Goal: Transaction & Acquisition: Book appointment/travel/reservation

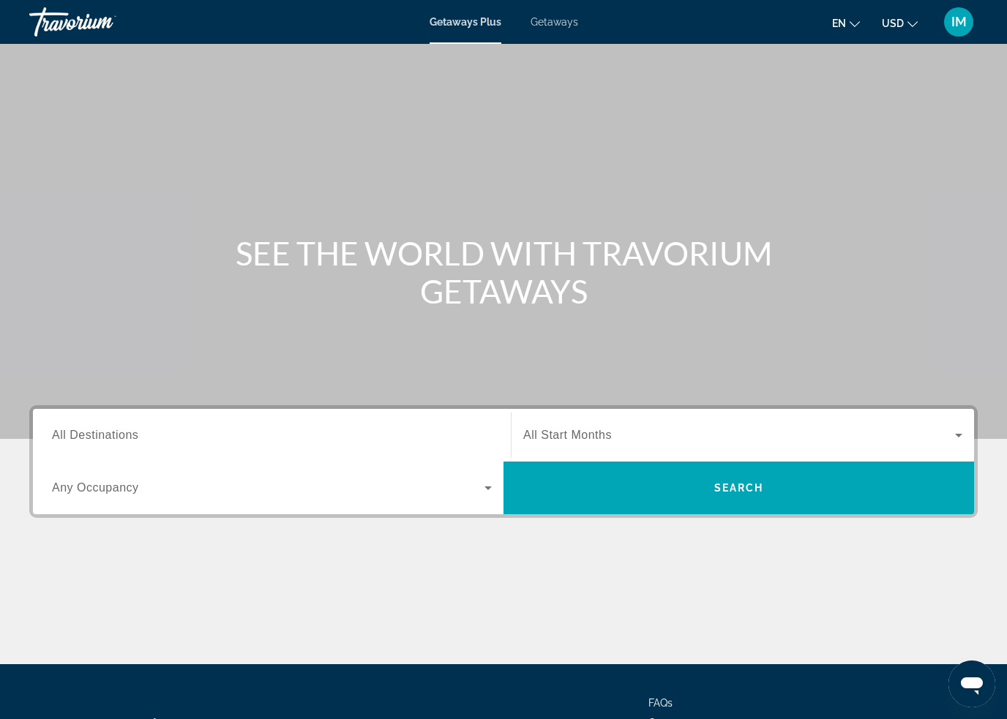
click at [561, 22] on span "Getaways" at bounding box center [555, 22] width 48 height 12
click at [130, 435] on span "All Destinations" at bounding box center [95, 435] width 86 height 12
click at [130, 435] on input "Destination All Destinations" at bounding box center [272, 436] width 440 height 18
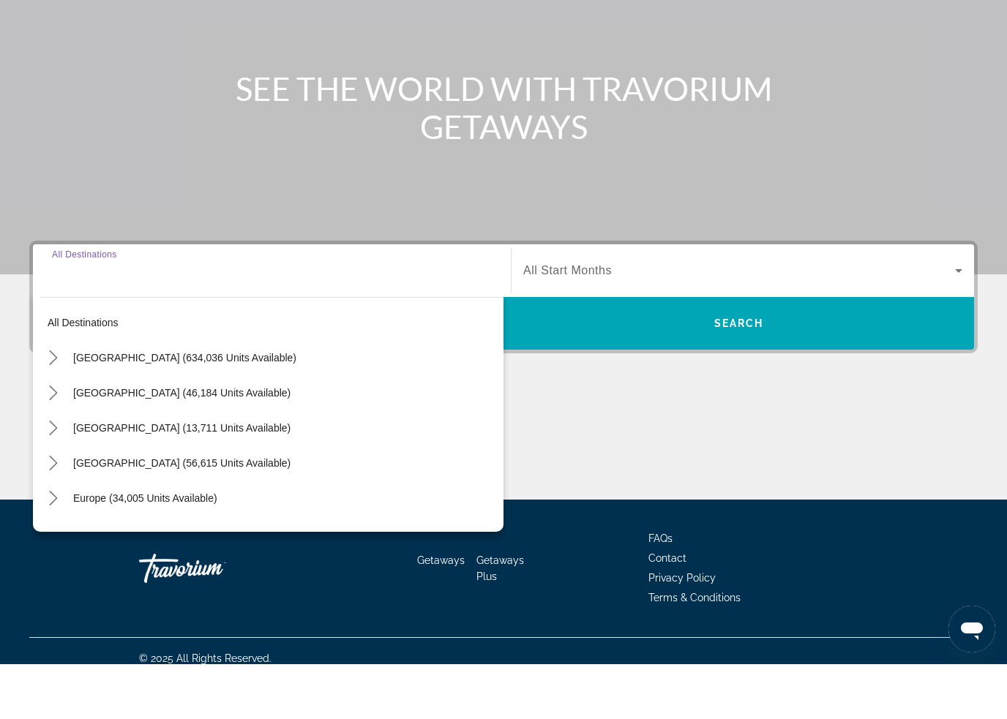
scroll to position [124, 0]
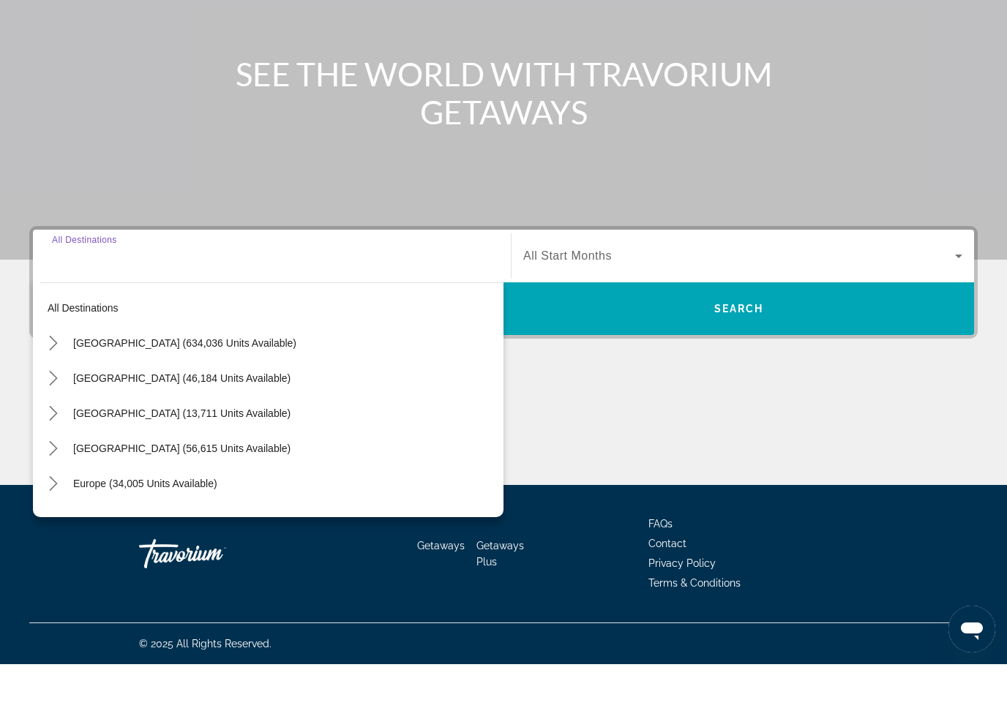
click at [57, 391] on icon "Toggle United States (634,036 units available) submenu" at bounding box center [53, 398] width 15 height 15
click at [67, 496] on icon "Toggle California (78,817 units available) submenu" at bounding box center [68, 503] width 15 height 15
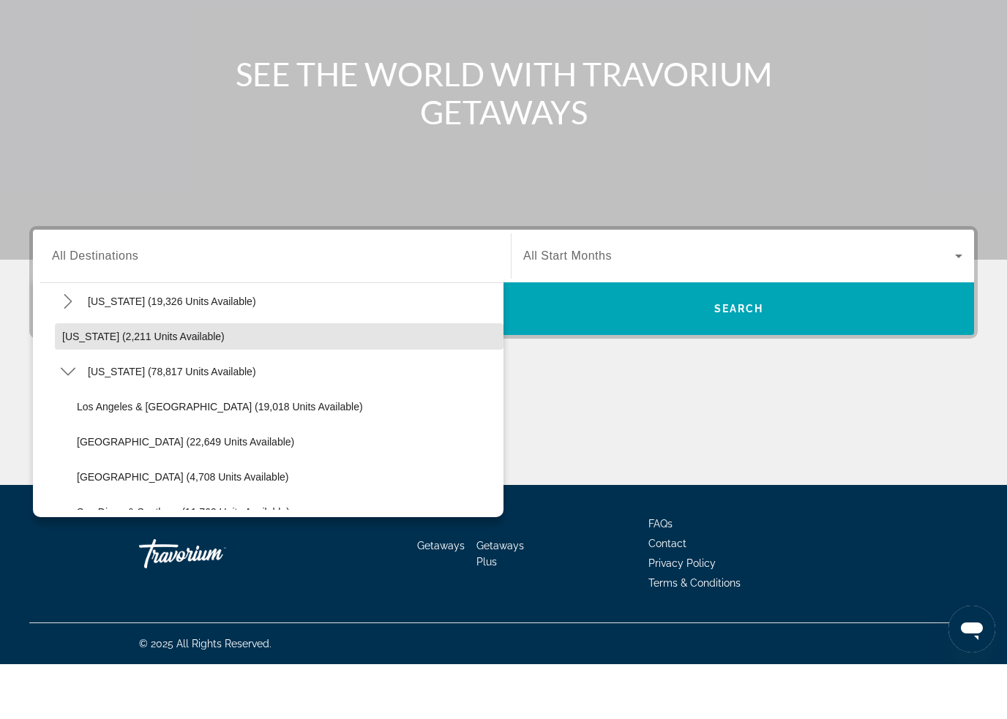
scroll to position [88, 0]
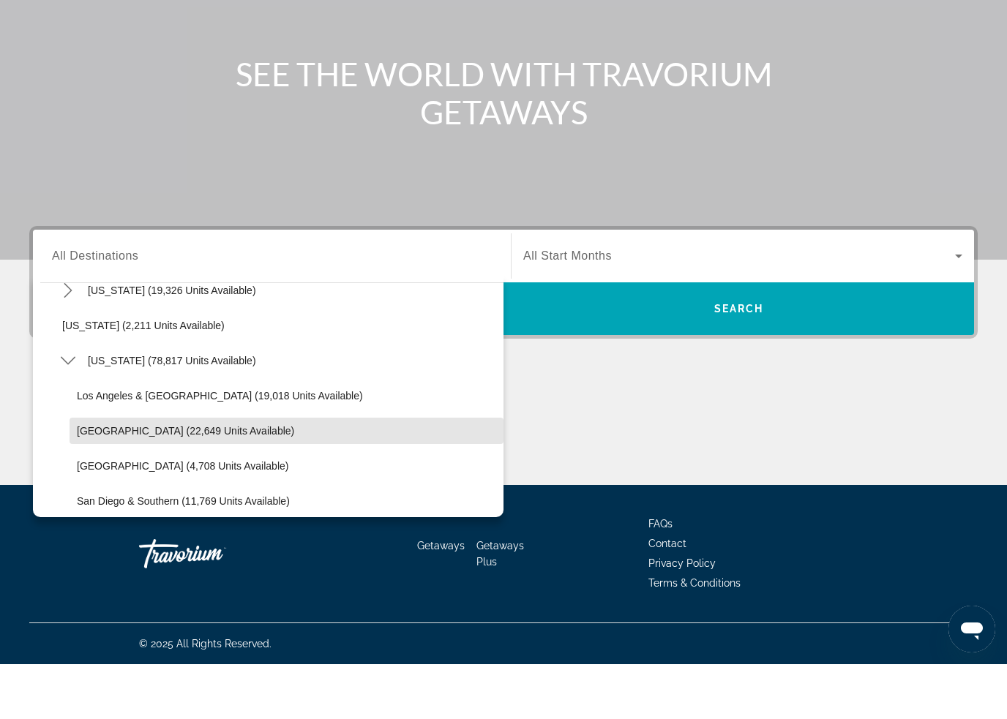
click at [134, 468] on span "Select destination: Lake Tahoe (22,649 units available)" at bounding box center [287, 485] width 434 height 35
type input "**********"
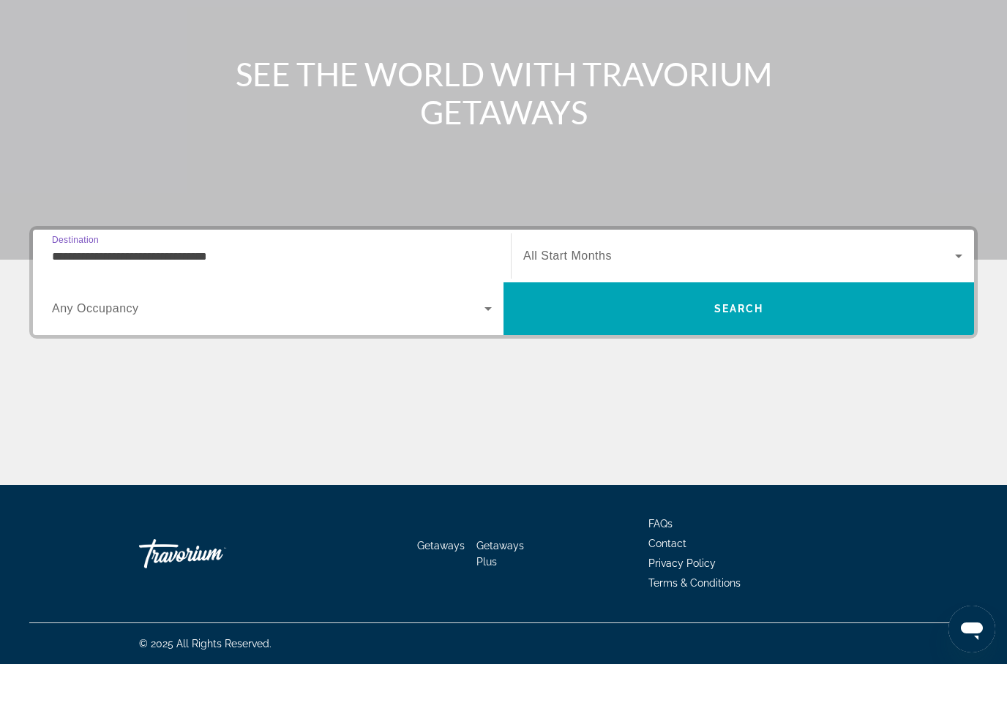
click at [709, 346] on span "Search" at bounding box center [739, 363] width 471 height 35
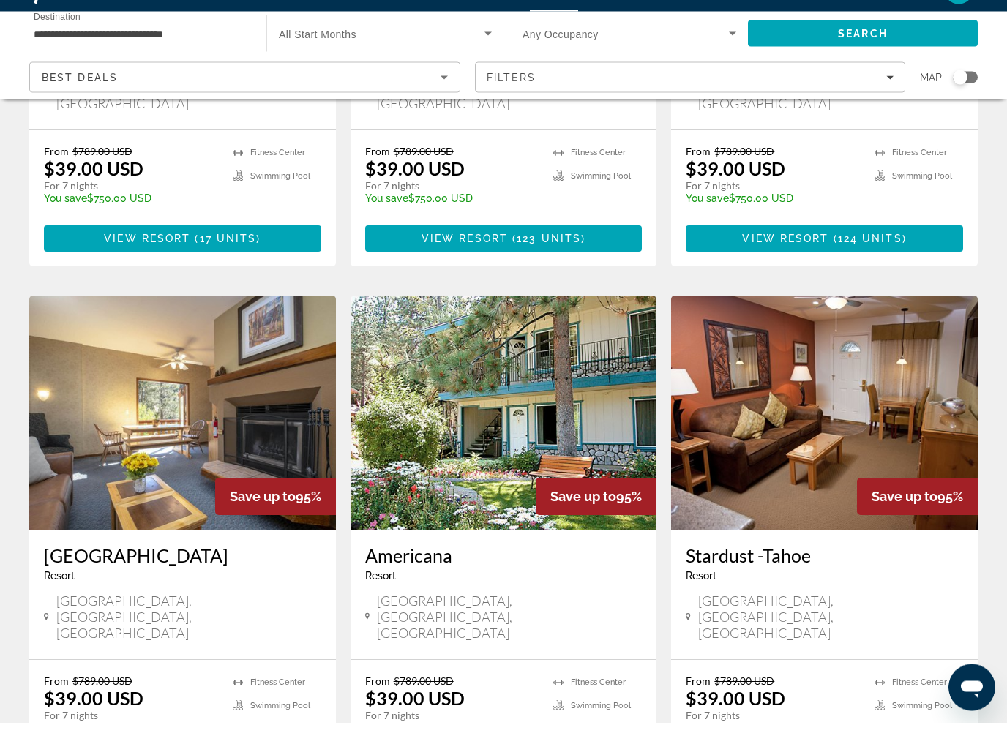
scroll to position [1511, 0]
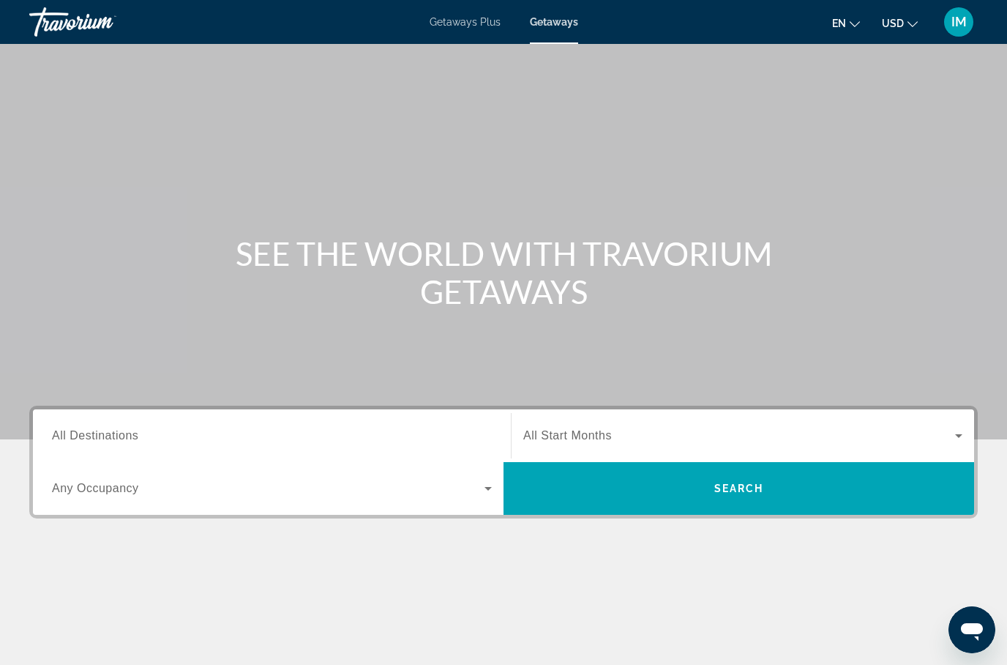
click at [102, 430] on span "All Destinations" at bounding box center [95, 435] width 86 height 12
click at [102, 430] on input "Destination All Destinations" at bounding box center [272, 436] width 440 height 18
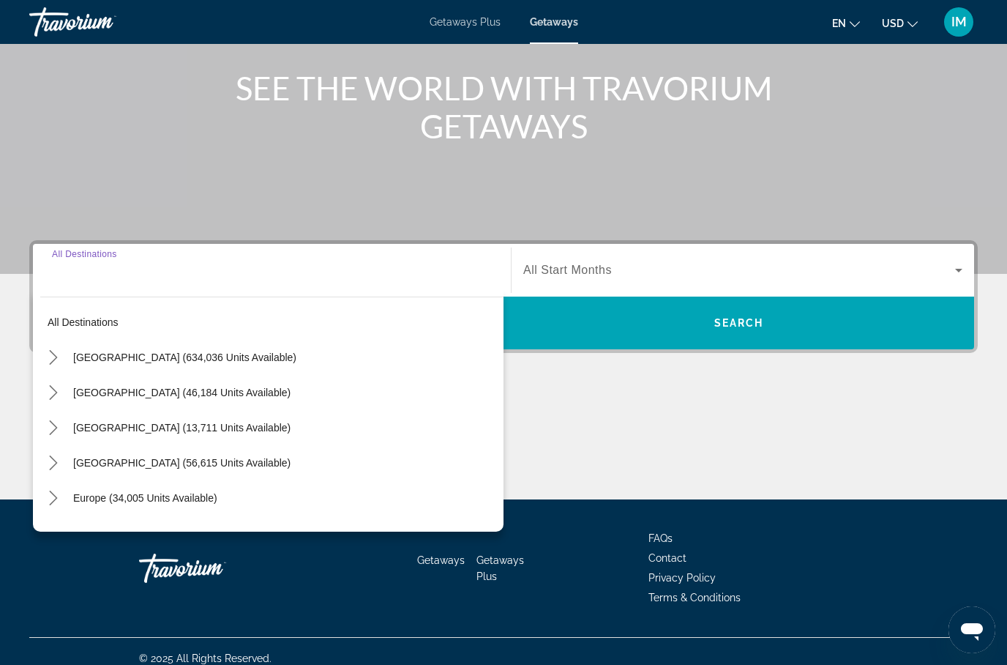
scroll to position [179, 0]
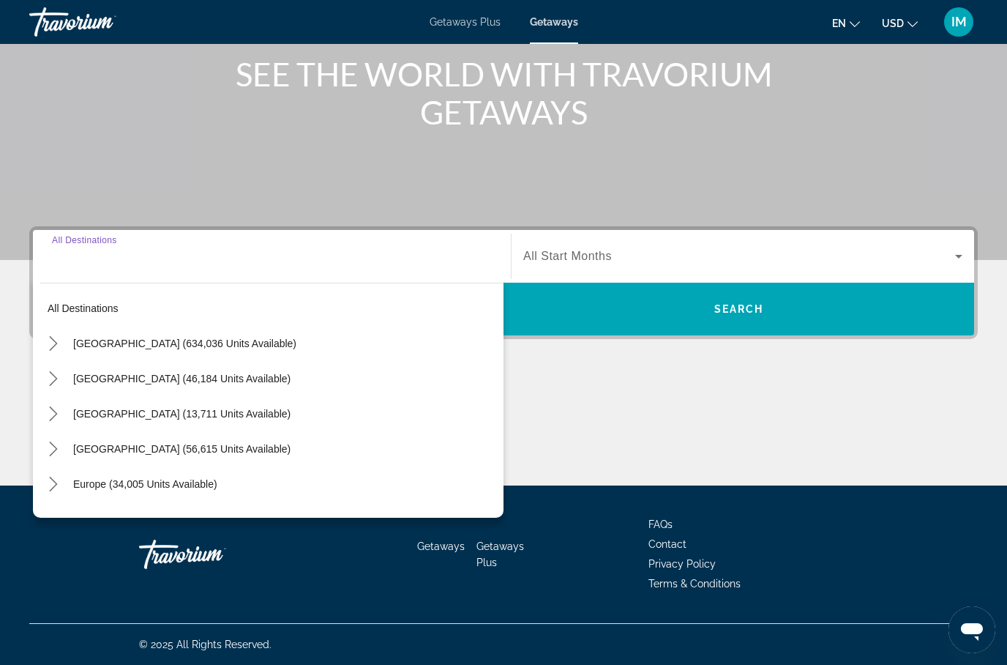
click at [54, 343] on icon "Toggle United States (634,036 units available) submenu" at bounding box center [53, 343] width 15 height 15
click at [70, 451] on icon "Toggle California (78,817 units available) submenu" at bounding box center [68, 448] width 8 height 15
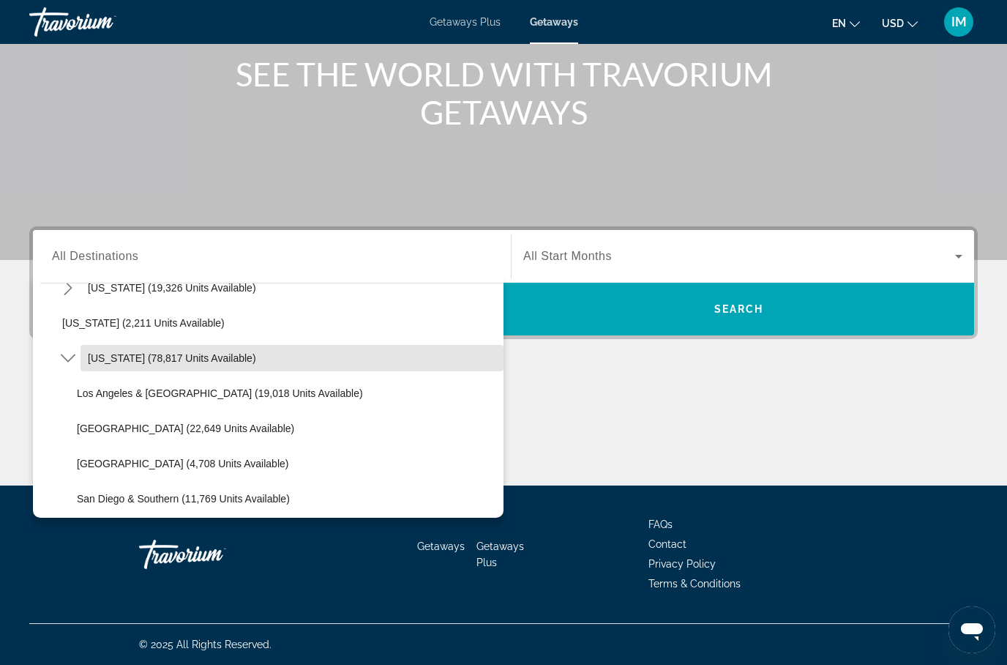
scroll to position [102, 0]
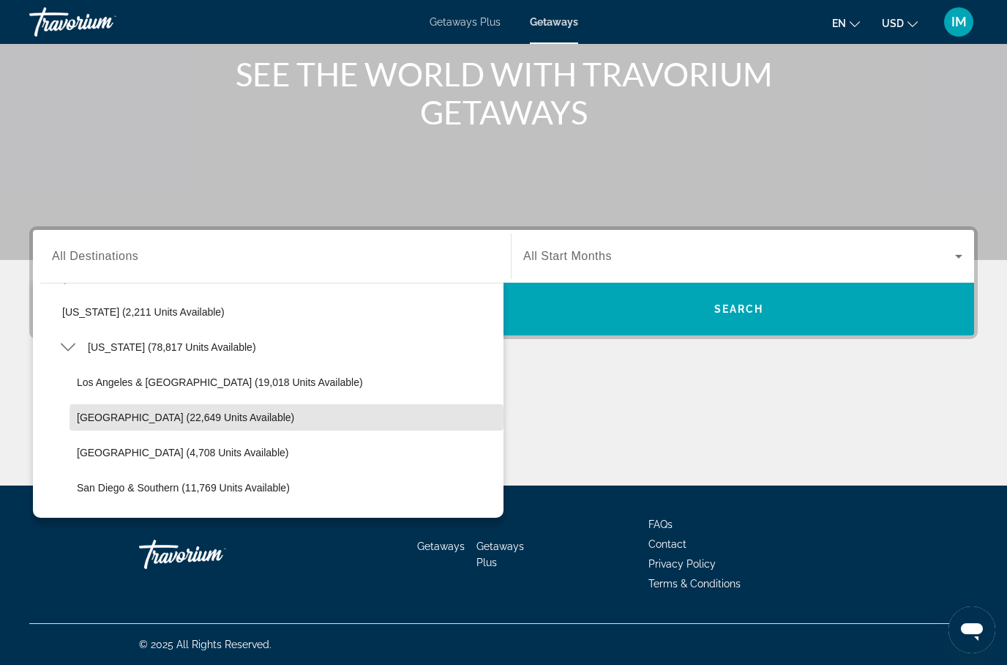
click at [143, 416] on span "Lake Tahoe (22,649 units available)" at bounding box center [185, 417] width 217 height 12
type input "**********"
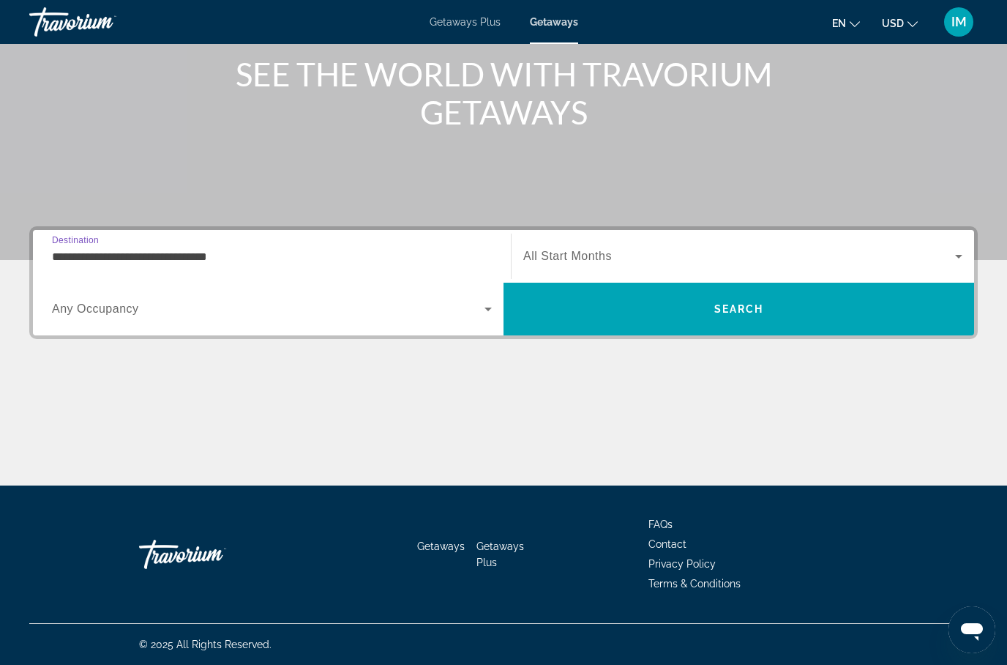
click at [708, 316] on span "Search" at bounding box center [739, 308] width 471 height 35
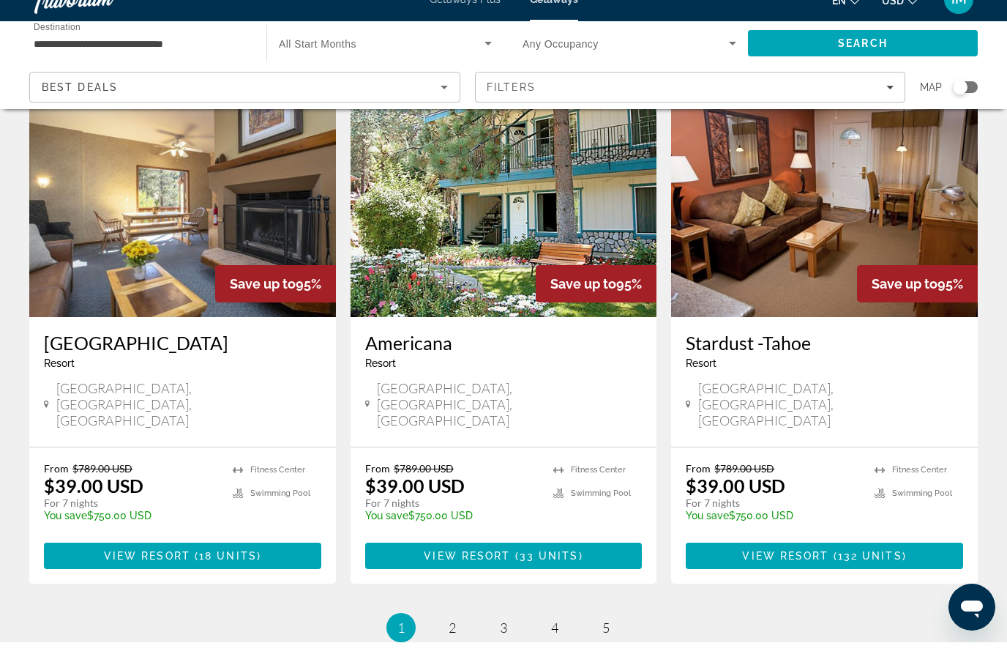
scroll to position [1733, 0]
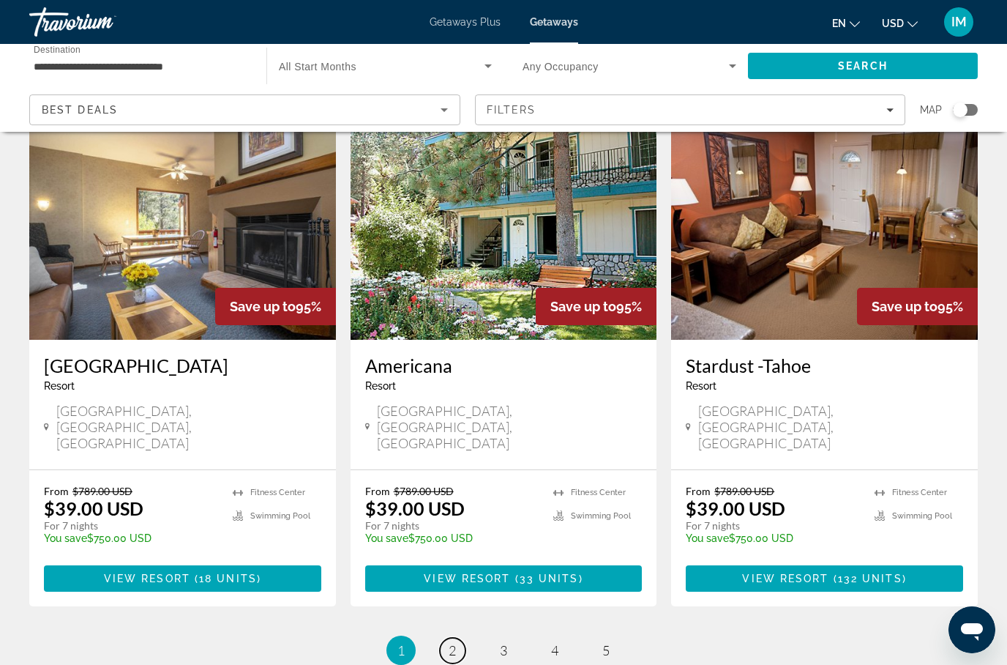
click at [460, 638] on link "page 2" at bounding box center [453, 651] width 26 height 26
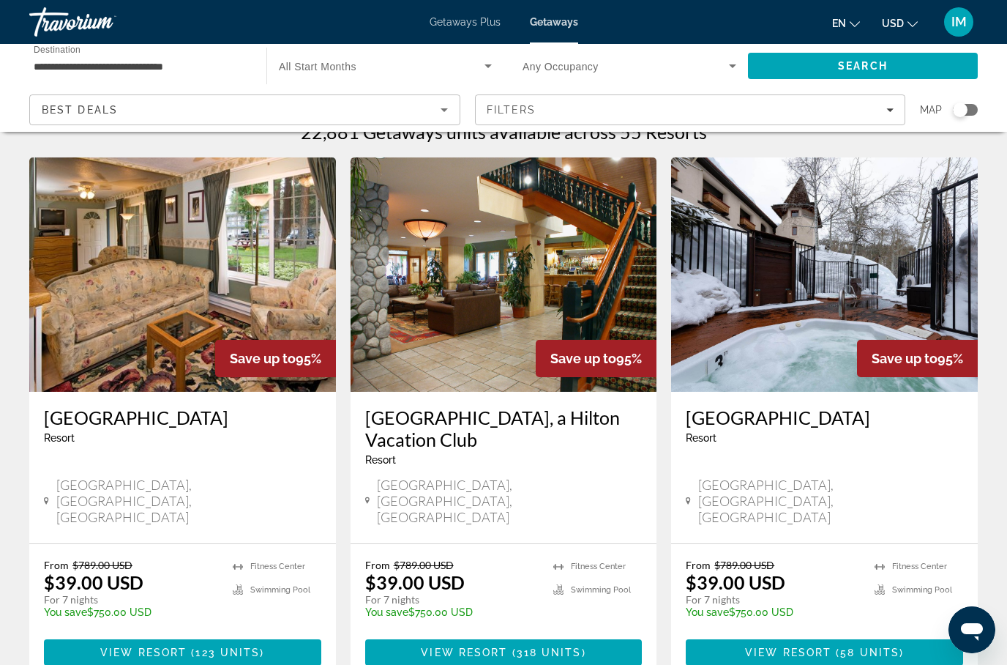
scroll to position [36, 0]
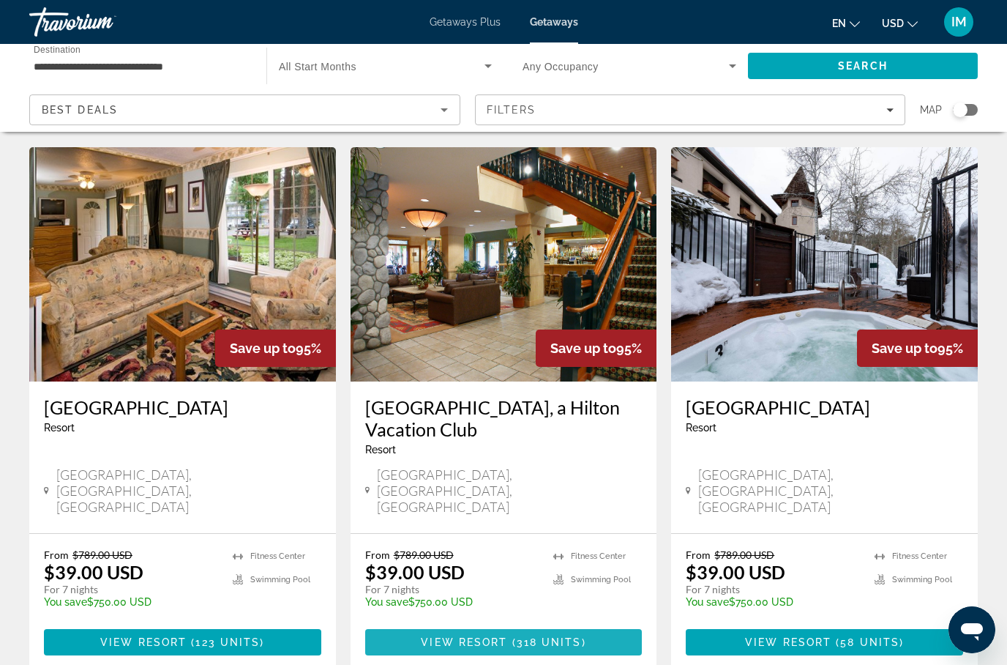
click at [510, 624] on span "Main content" at bounding box center [503, 641] width 277 height 35
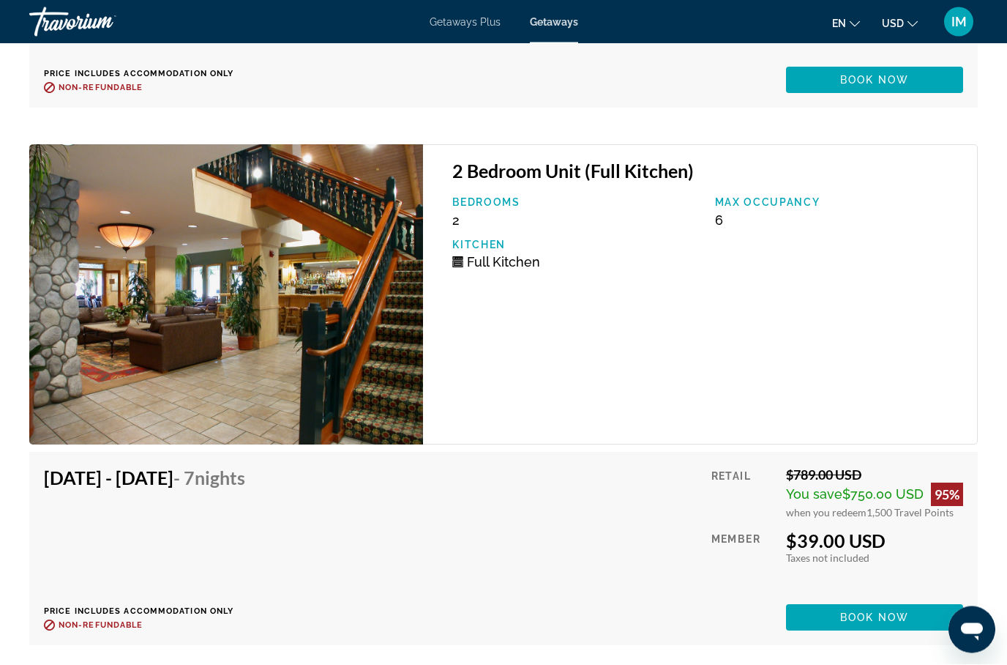
scroll to position [19108, 0]
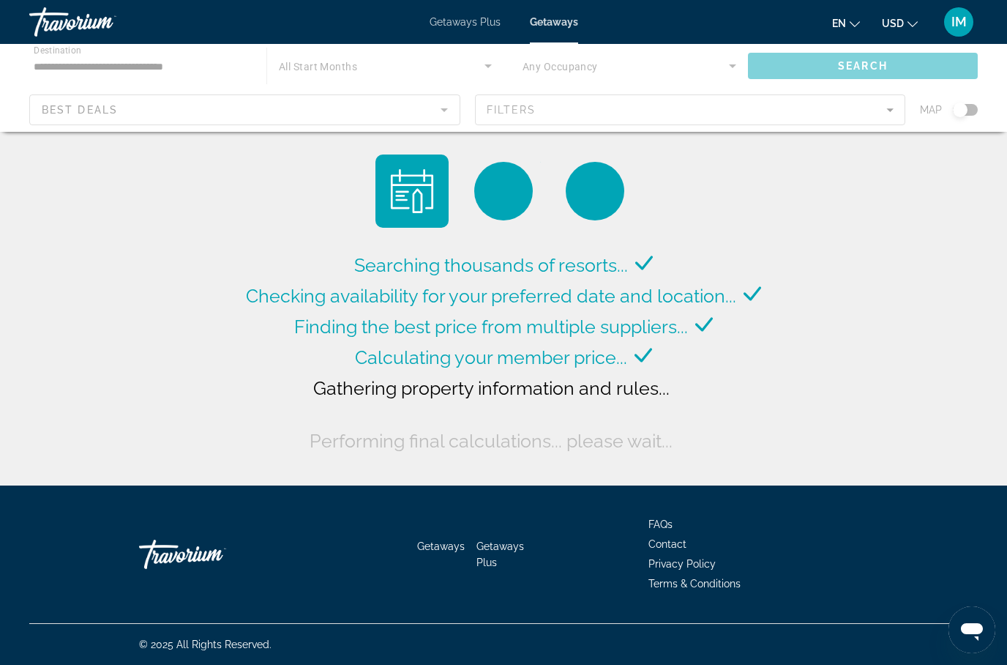
click at [178, 64] on div "Main content" at bounding box center [503, 88] width 1007 height 88
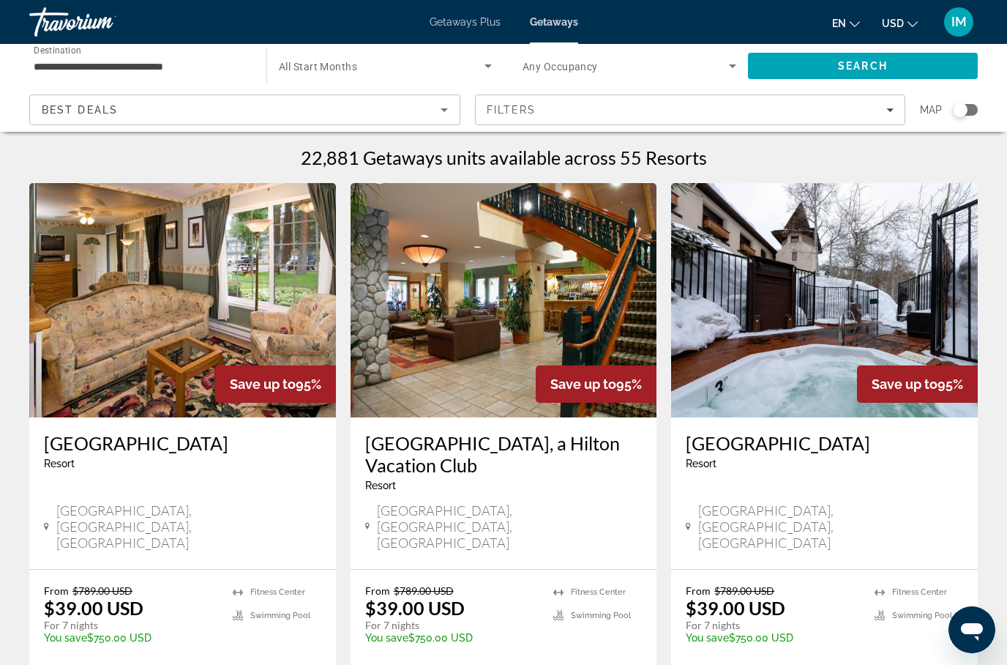
click at [103, 68] on input "**********" at bounding box center [141, 67] width 214 height 18
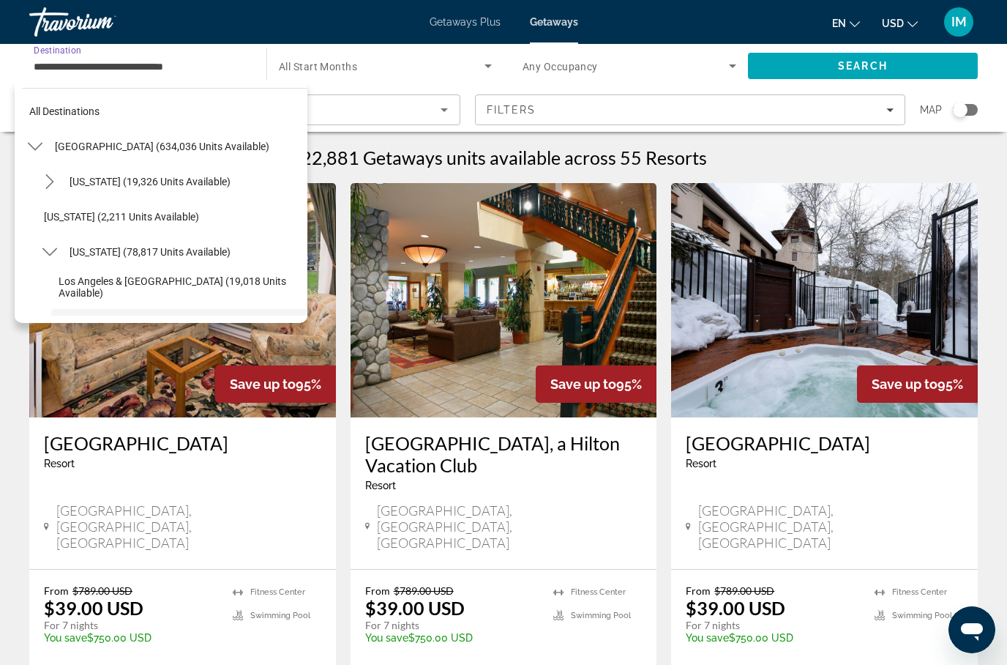
scroll to position [3, 0]
click at [44, 141] on mat-icon "Toggle United States (634,036 units available) submenu" at bounding box center [35, 146] width 26 height 26
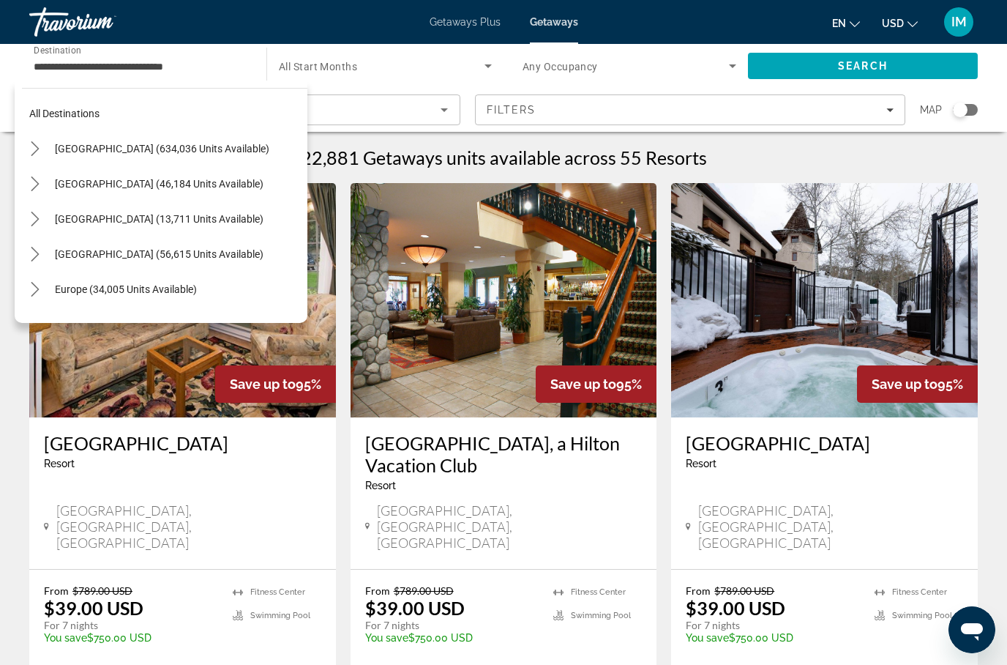
scroll to position [0, 0]
click at [45, 150] on mat-icon "Toggle United States (634,036 units available) submenu" at bounding box center [35, 149] width 26 height 26
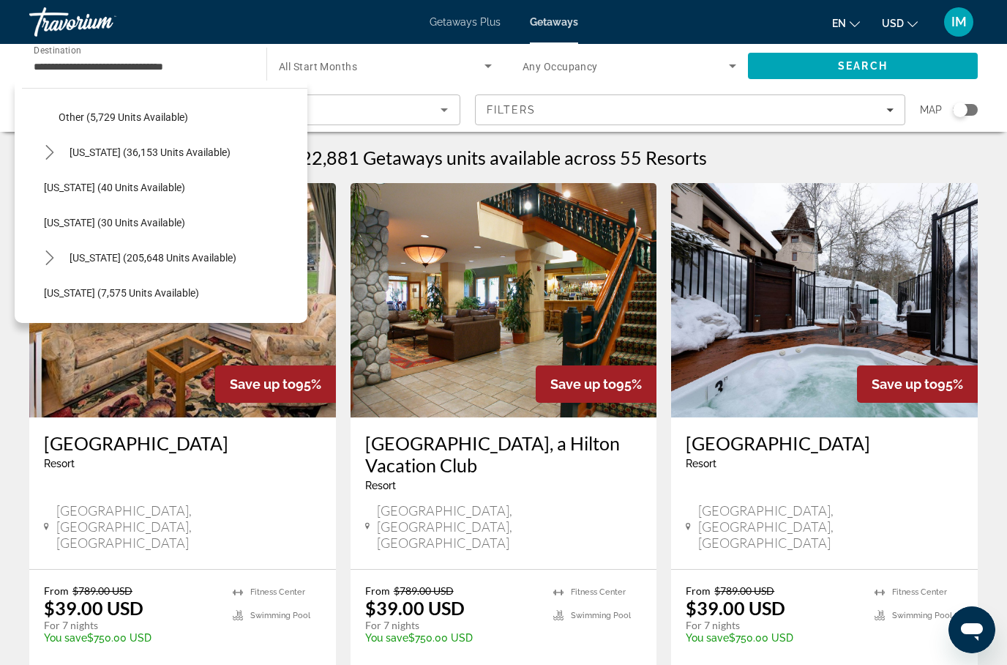
scroll to position [352, 0]
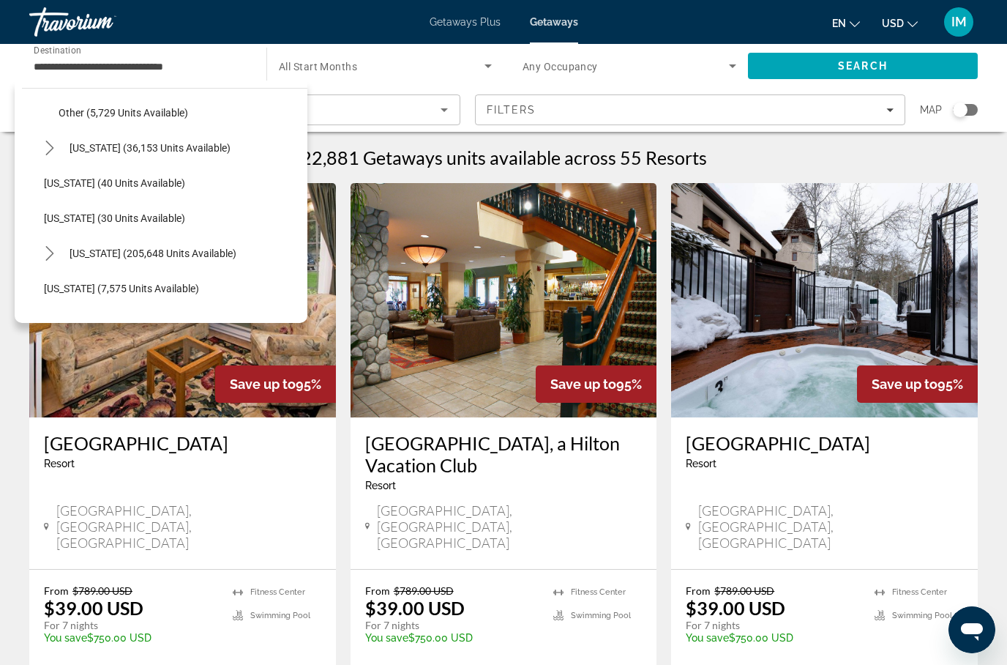
click at [48, 255] on icon "Toggle Florida (205,648 units available) submenu" at bounding box center [49, 253] width 15 height 15
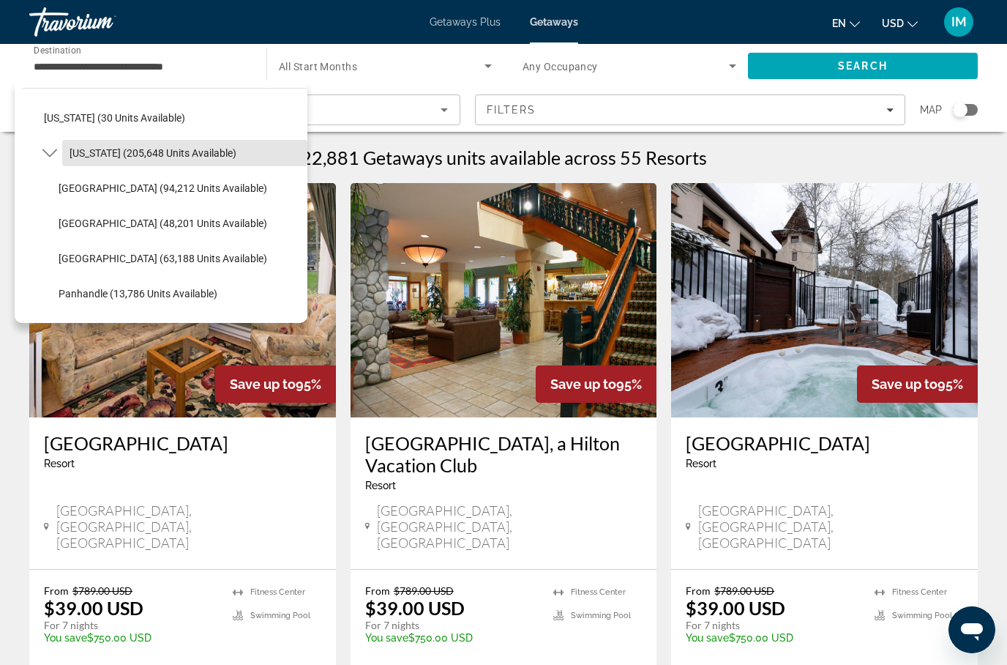
scroll to position [453, 0]
click at [152, 196] on span "Select destination: Orlando & Disney Area (94,212 units available)" at bounding box center [179, 187] width 256 height 35
type input "**********"
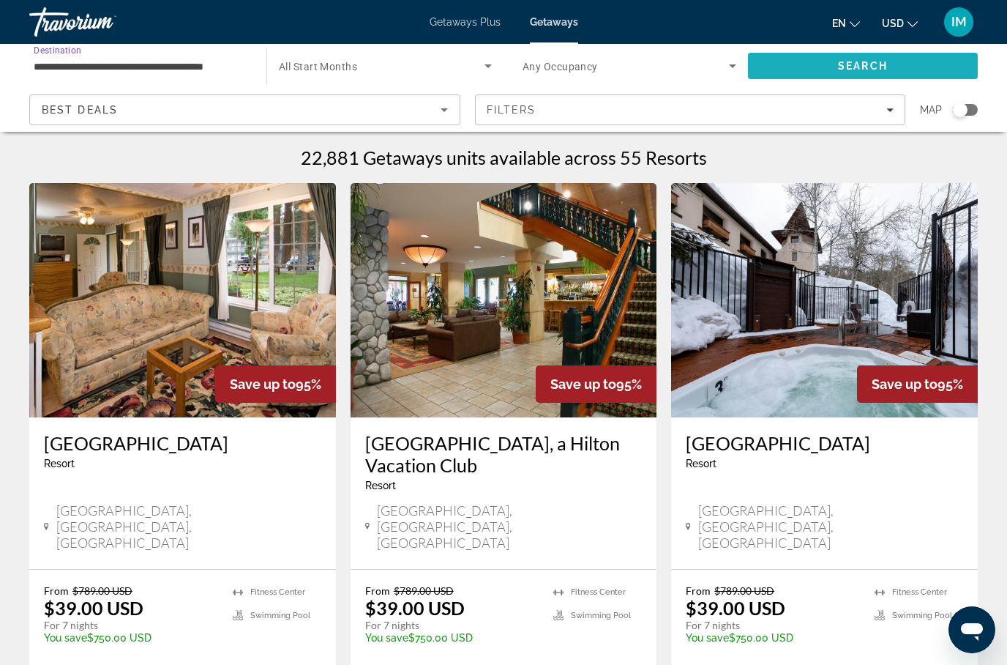
click at [866, 71] on span "Search" at bounding box center [863, 66] width 50 height 12
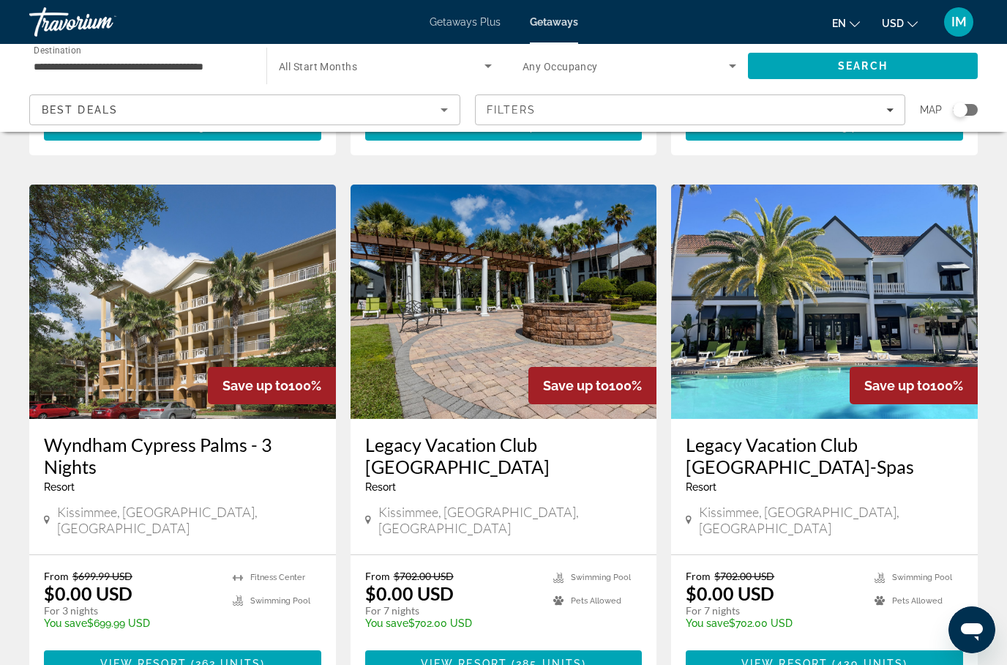
scroll to position [1777, 0]
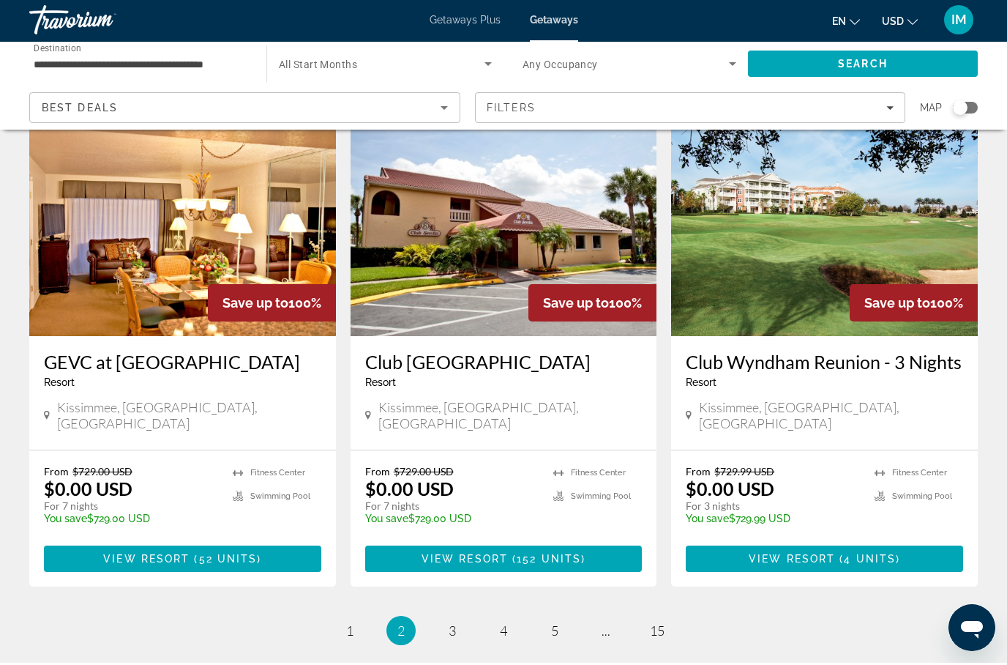
scroll to position [1777, 0]
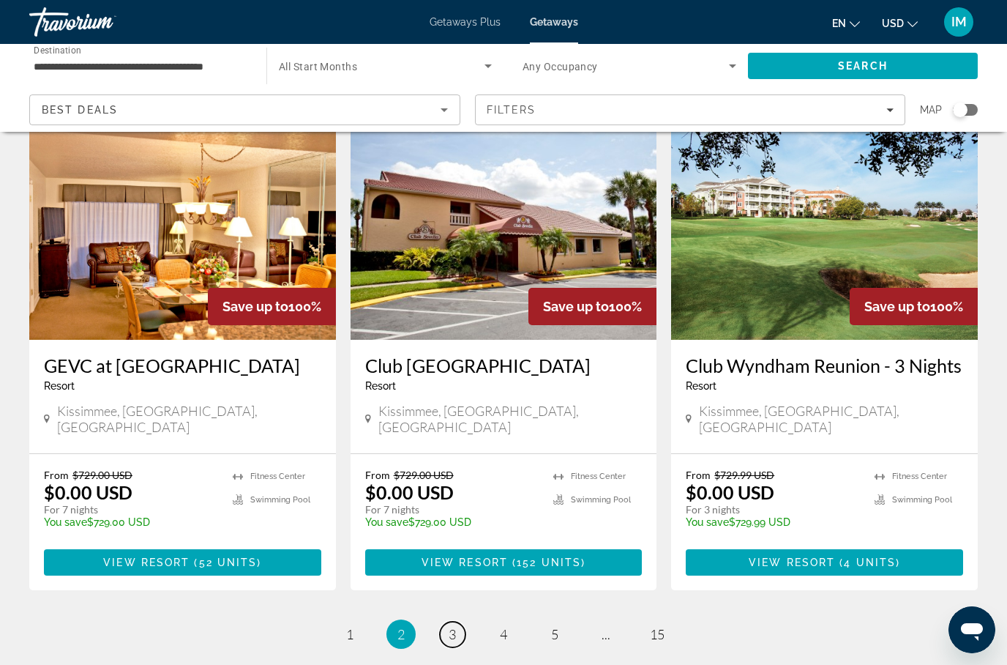
click at [457, 621] on link "page 3" at bounding box center [453, 634] width 26 height 26
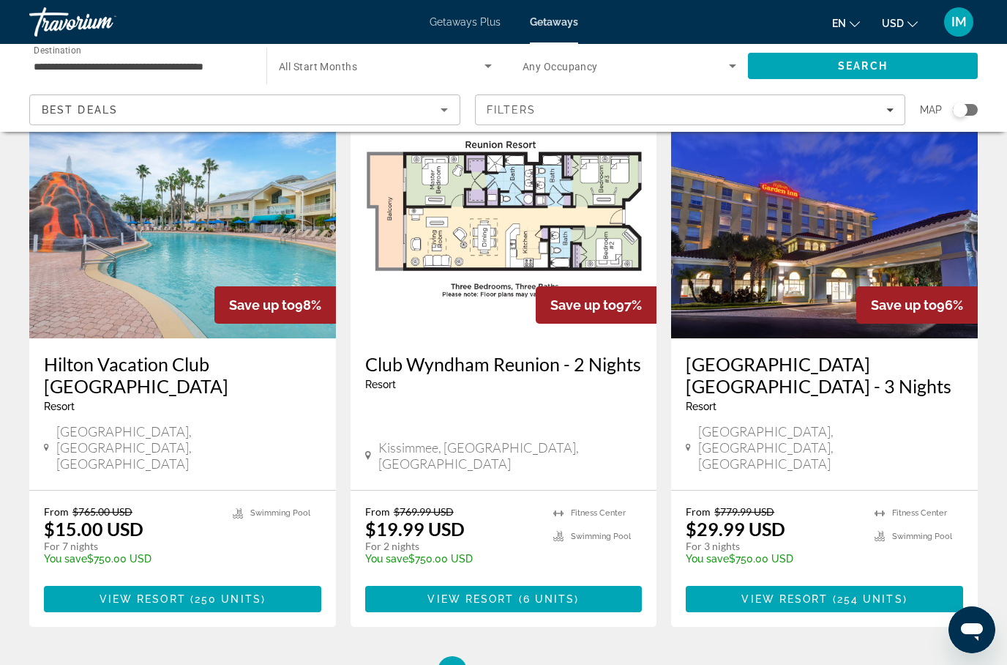
scroll to position [1777, 0]
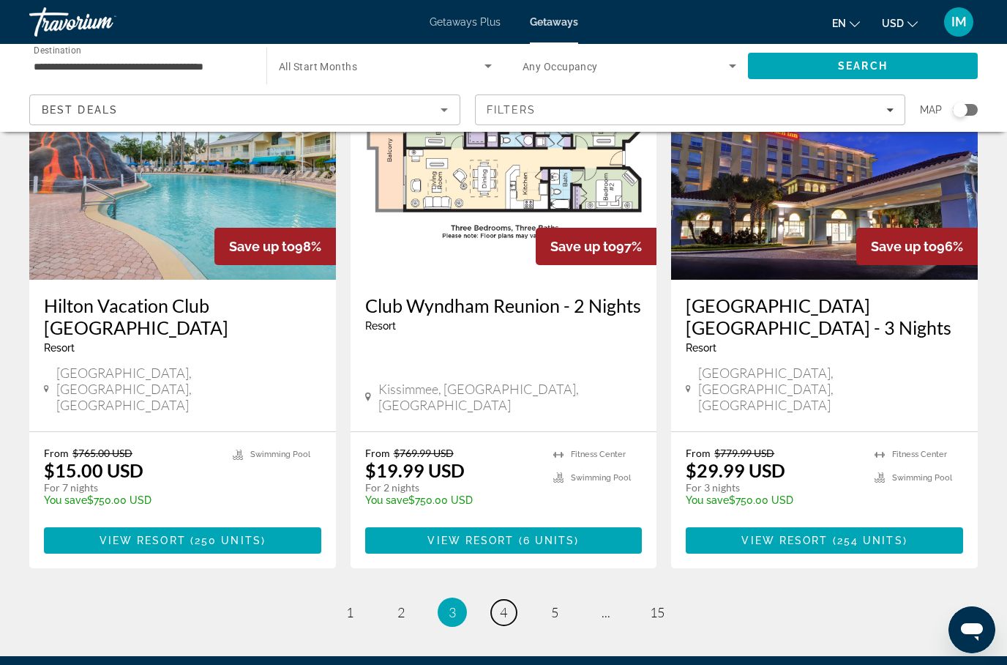
click at [511, 599] on link "page 4" at bounding box center [504, 612] width 26 height 26
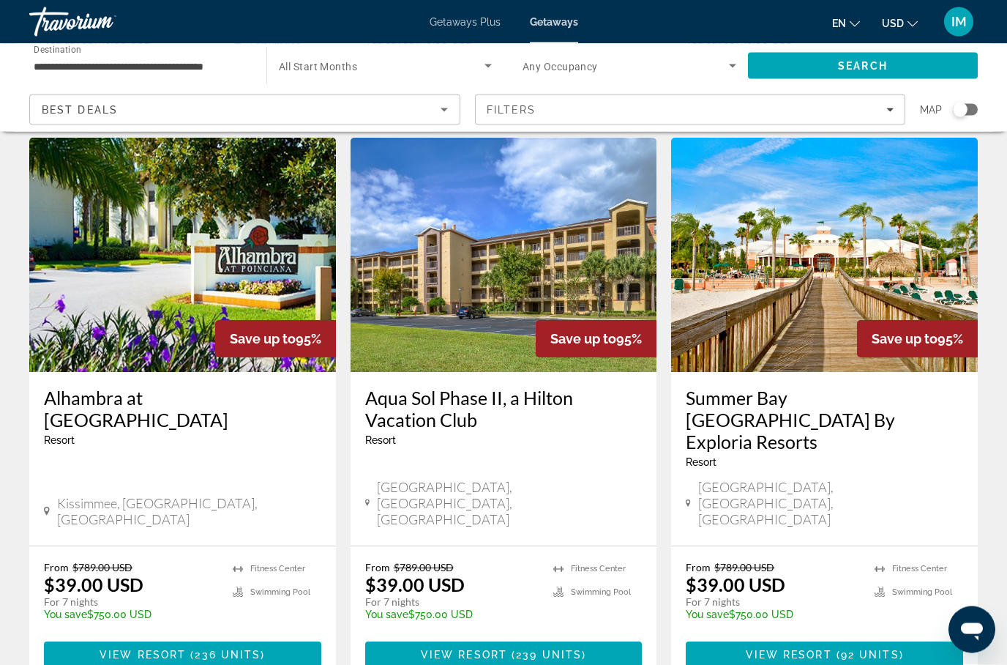
scroll to position [1755, 0]
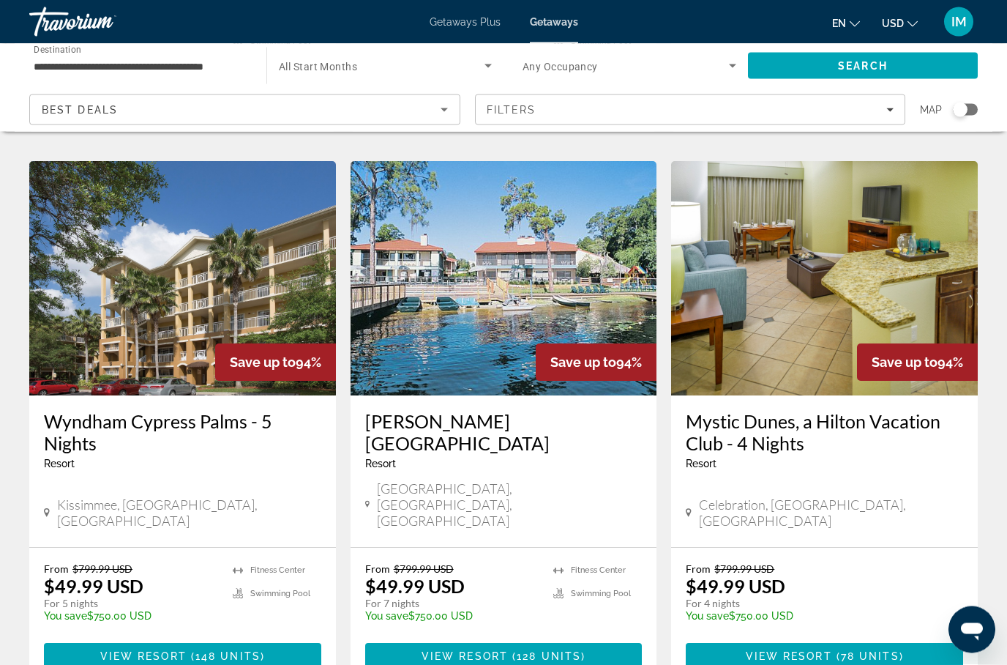
scroll to position [1777, 0]
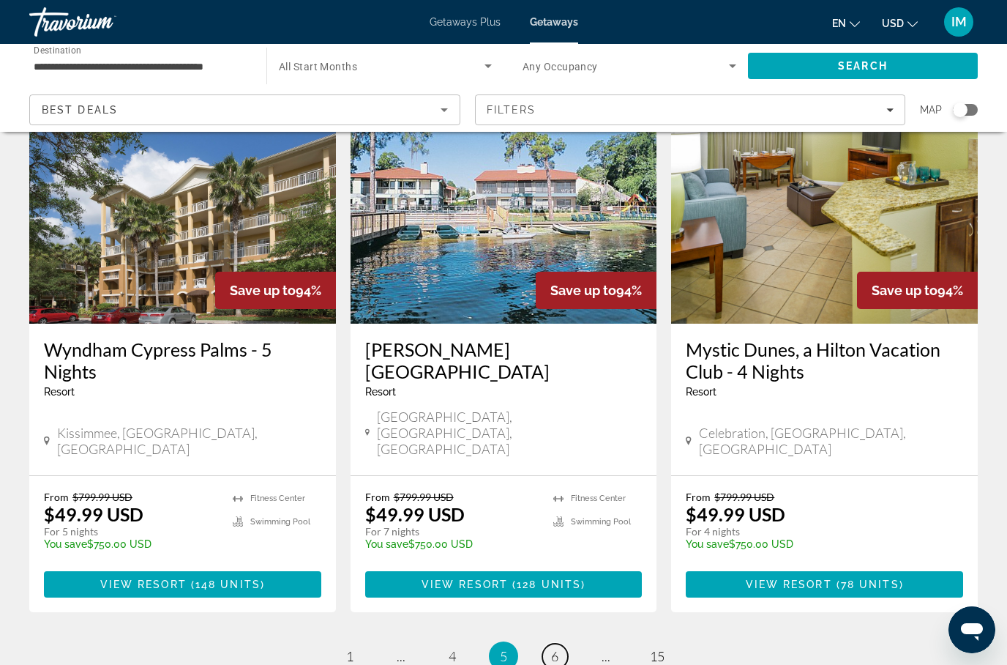
click at [553, 648] on span "6" at bounding box center [554, 656] width 7 height 16
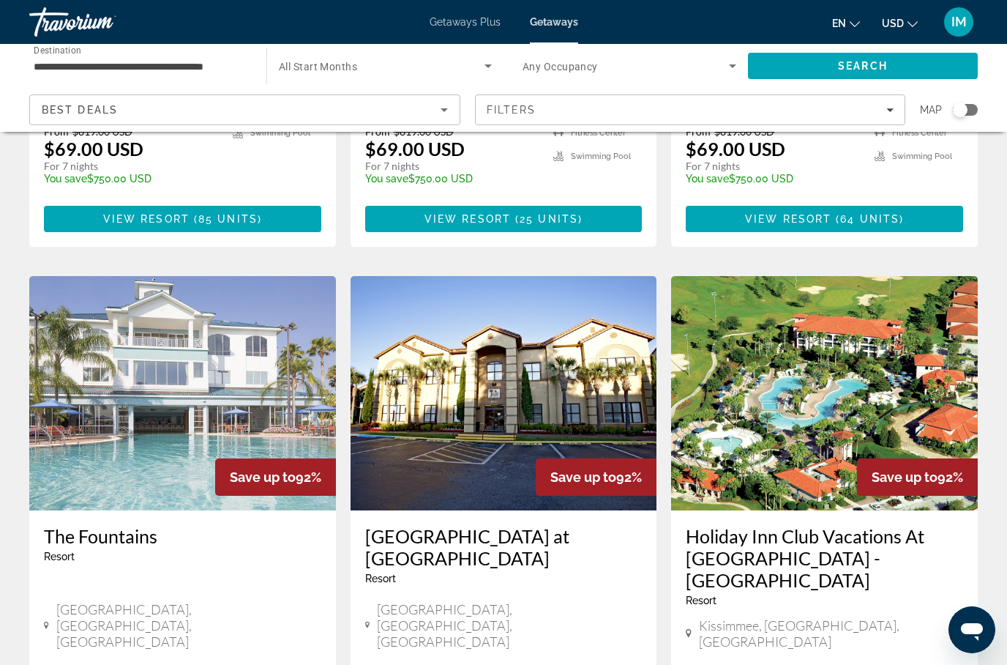
scroll to position [1518, 0]
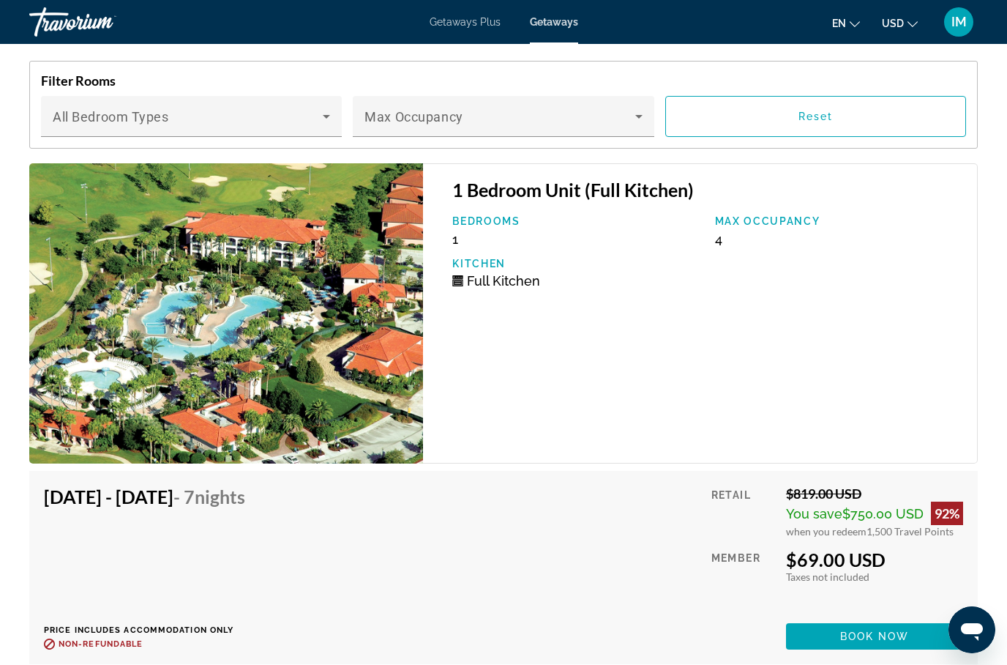
scroll to position [3163, 0]
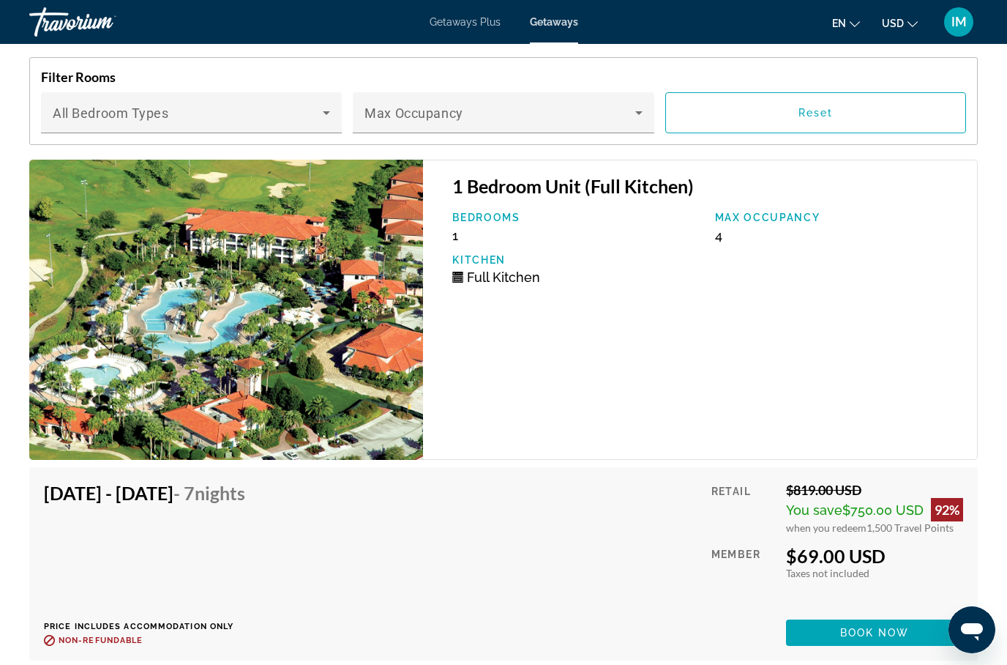
scroll to position [59, 0]
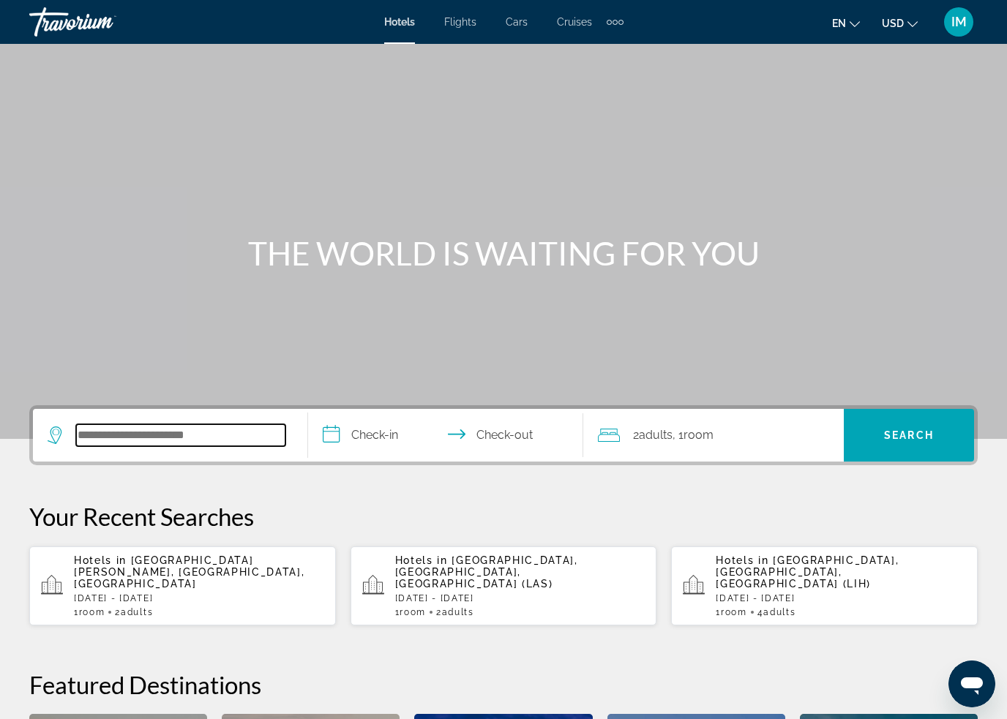
click at [137, 433] on input "Search hotel destination" at bounding box center [180, 436] width 209 height 22
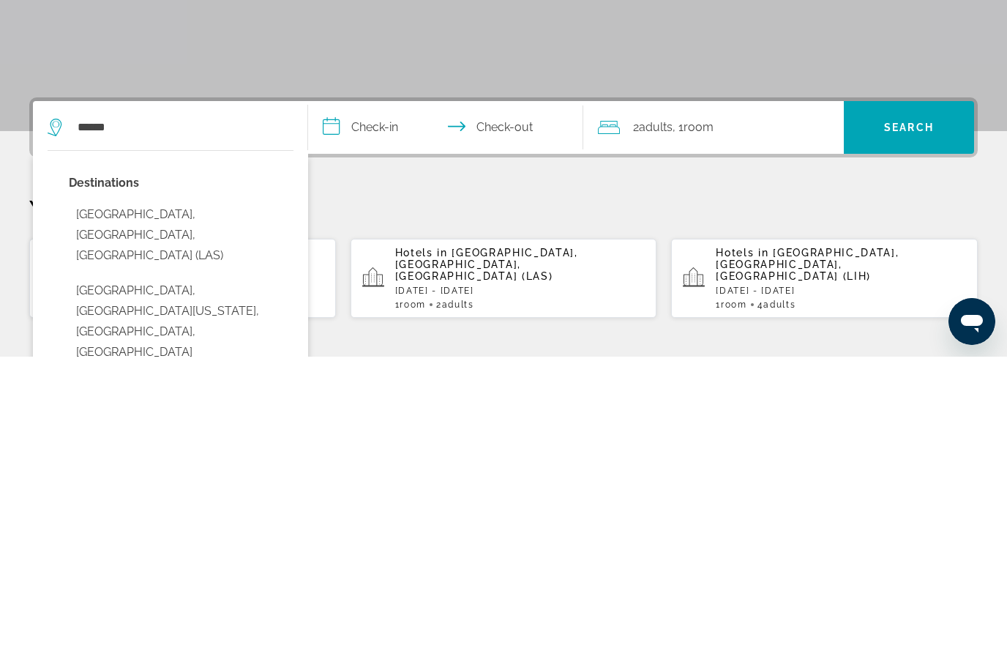
click at [209, 509] on button "[GEOGRAPHIC_DATA], [GEOGRAPHIC_DATA], [GEOGRAPHIC_DATA] (LAS)" at bounding box center [181, 543] width 225 height 69
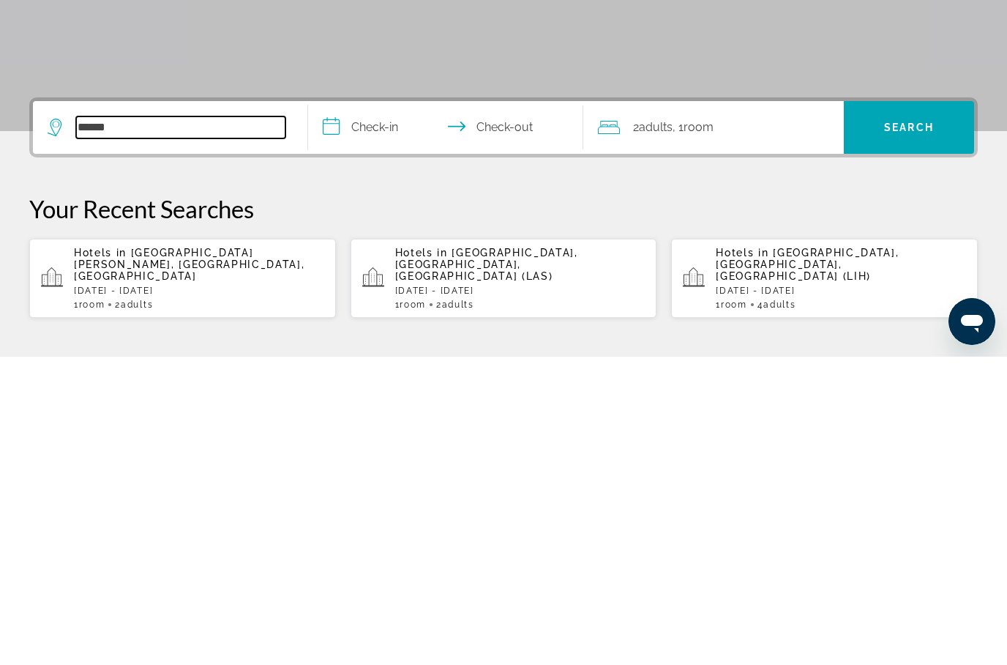
type input "**********"
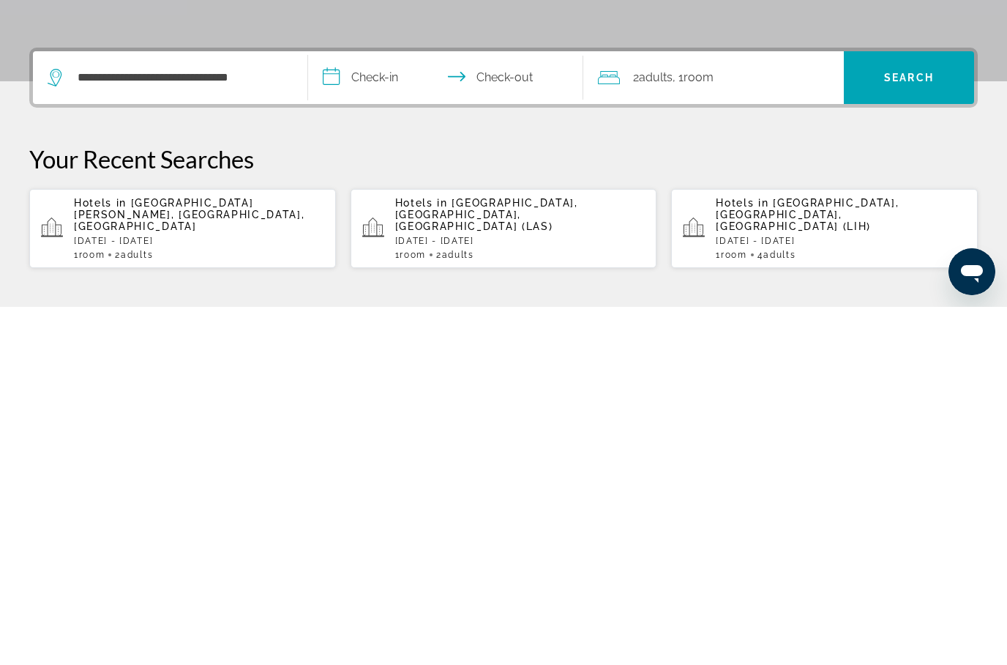
click at [362, 409] on input "**********" at bounding box center [448, 437] width 281 height 57
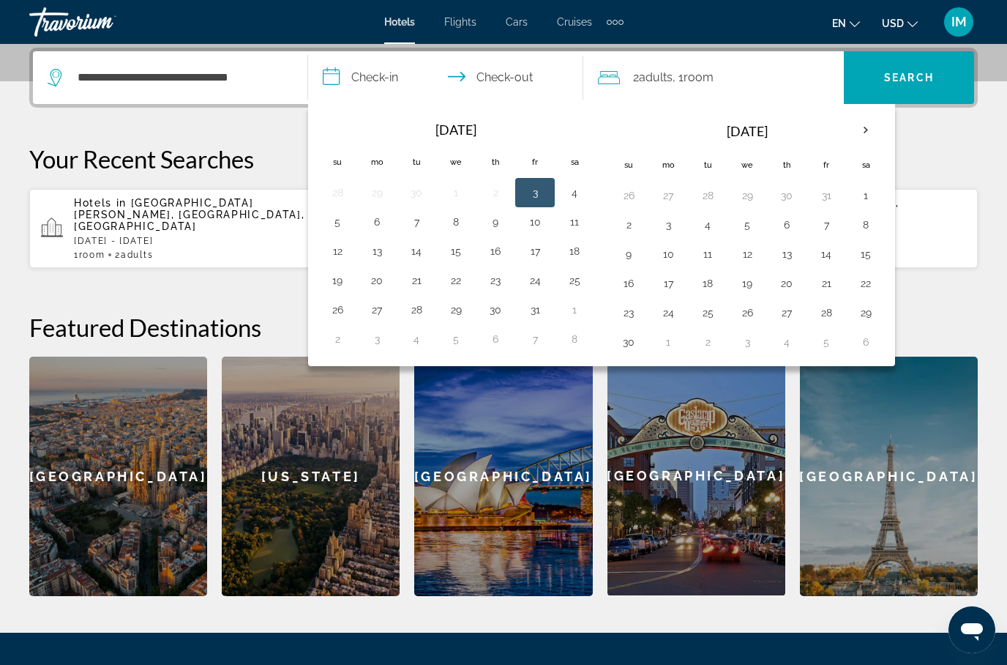
click at [784, 262] on button "13" at bounding box center [786, 254] width 23 height 20
click at [865, 254] on button "15" at bounding box center [865, 254] width 23 height 20
type input "**********"
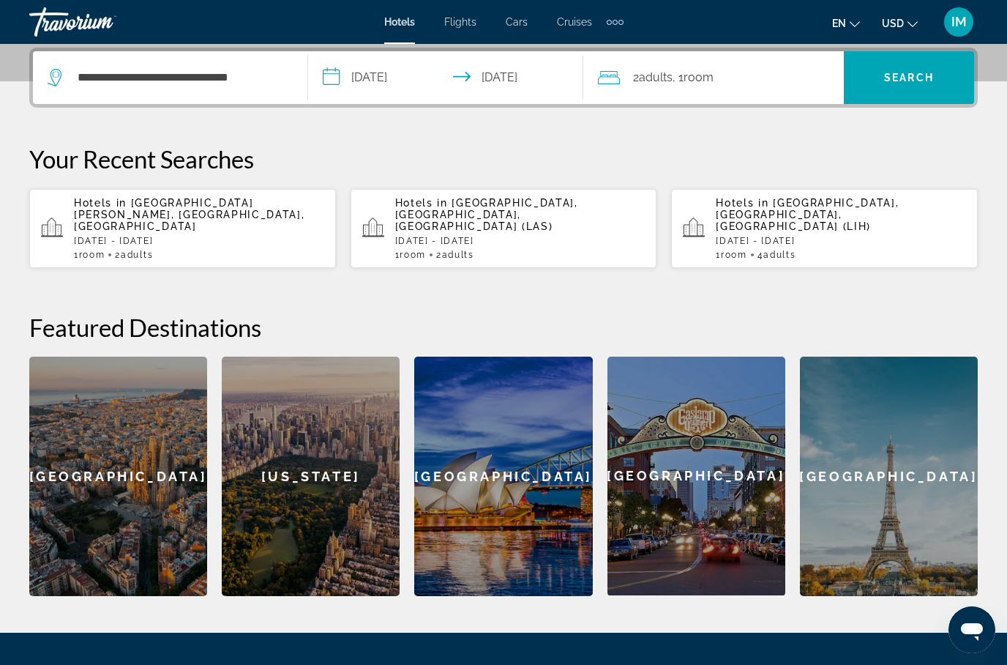
click at [908, 84] on span "Search" at bounding box center [909, 77] width 130 height 35
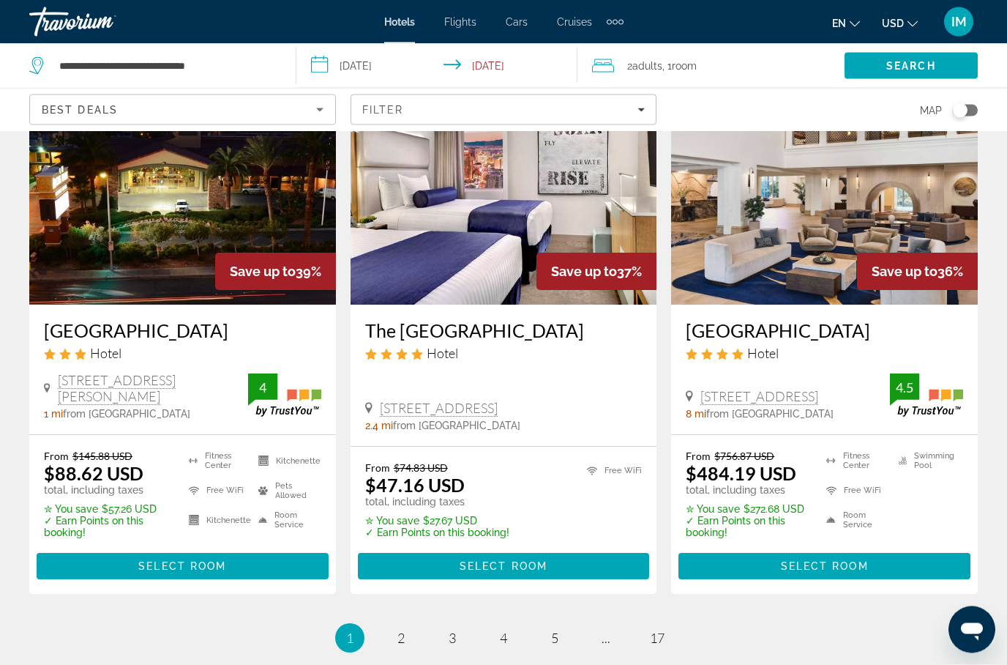
scroll to position [1966, 0]
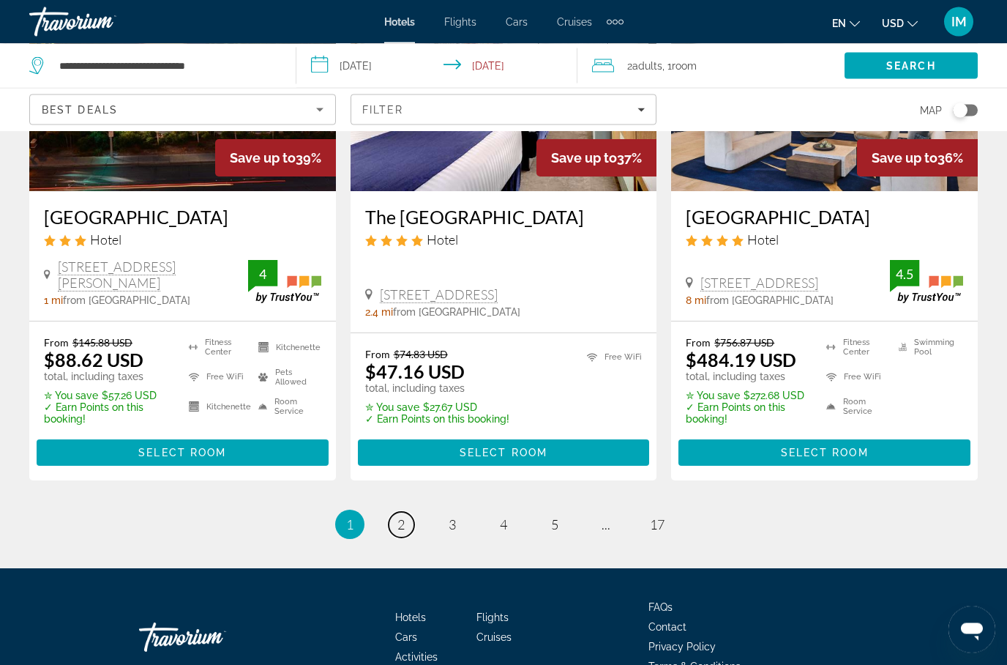
click at [409, 519] on link "page 2" at bounding box center [402, 525] width 26 height 26
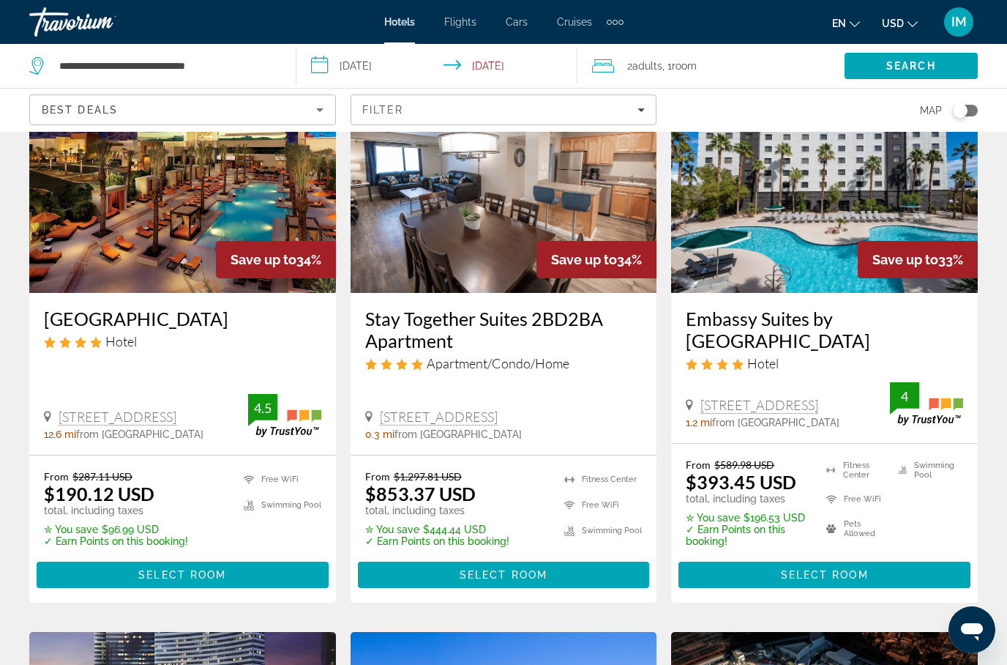
scroll to position [113, 0]
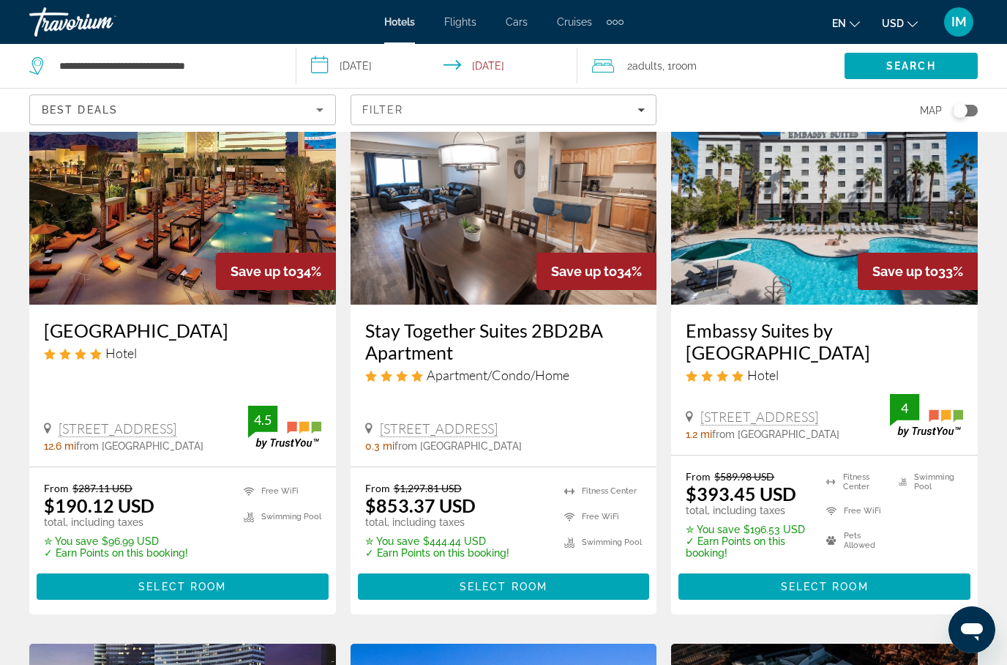
click at [320, 75] on input "**********" at bounding box center [440, 68] width 288 height 48
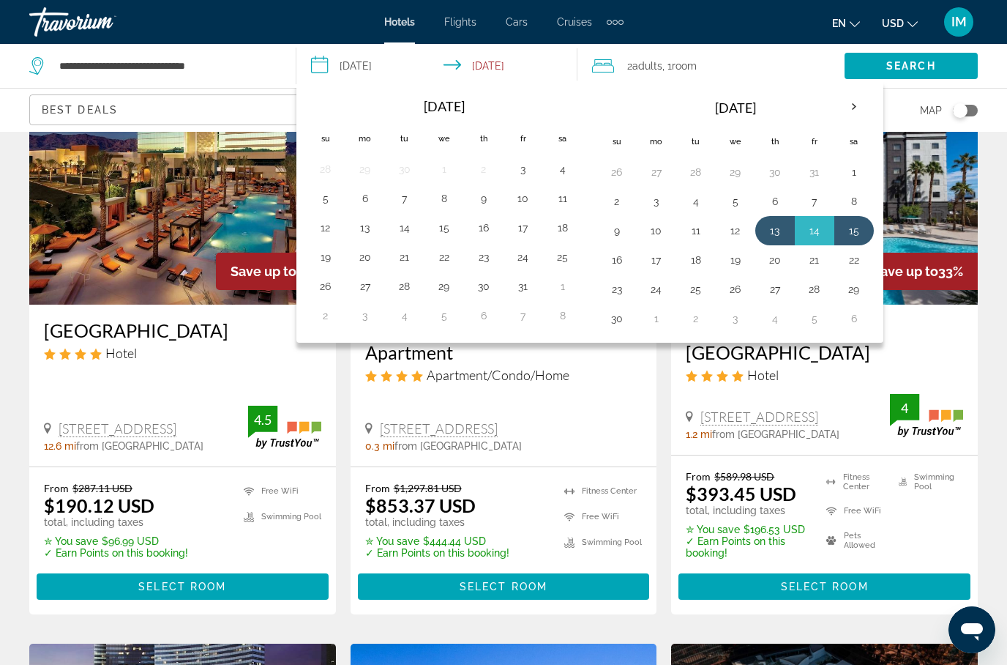
click at [526, 236] on button "17" at bounding box center [523, 227] width 23 height 20
click at [567, 229] on button "18" at bounding box center [562, 227] width 23 height 20
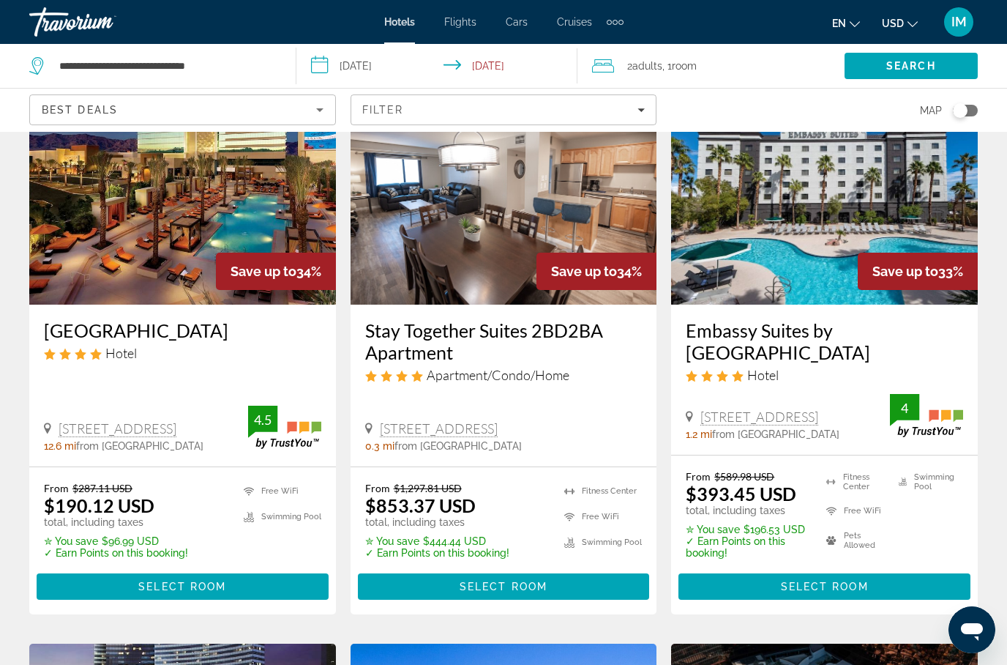
click at [883, 72] on span "Search" at bounding box center [911, 65] width 133 height 35
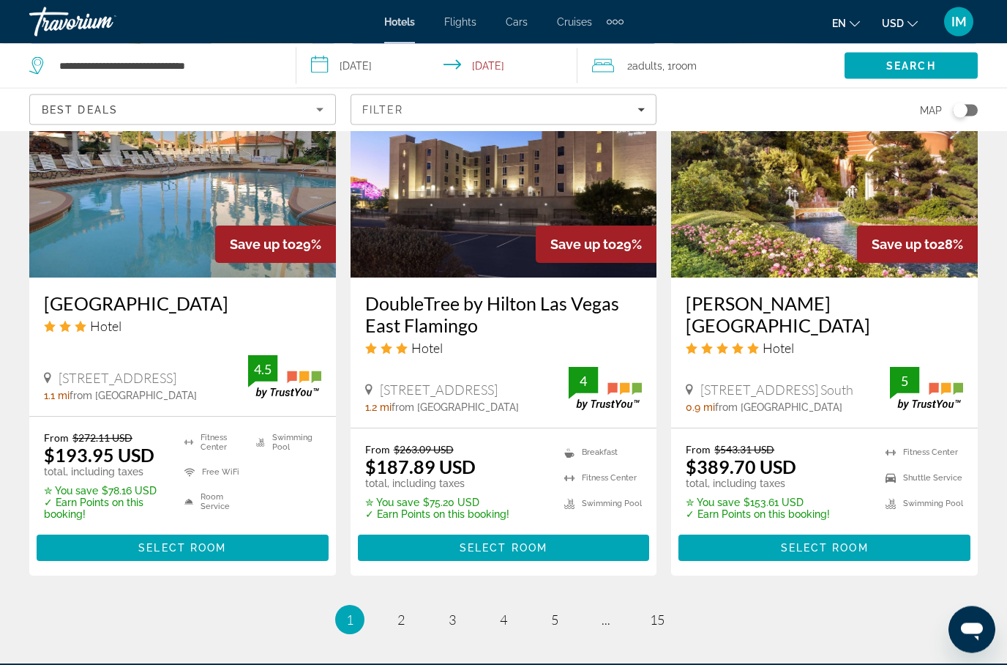
scroll to position [1926, 0]
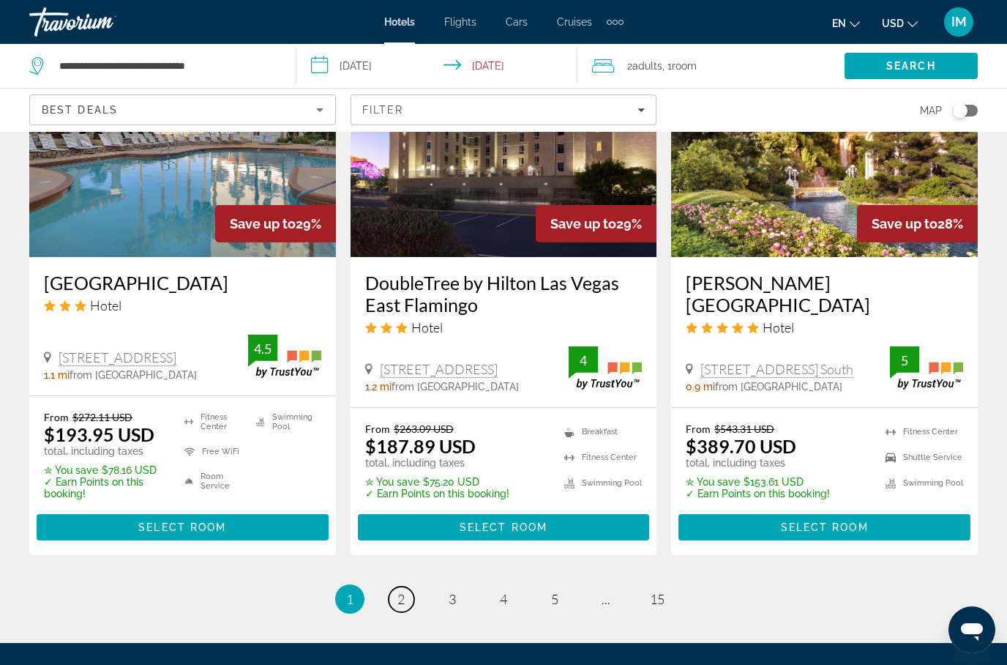
click at [403, 591] on span "2" at bounding box center [400, 599] width 7 height 16
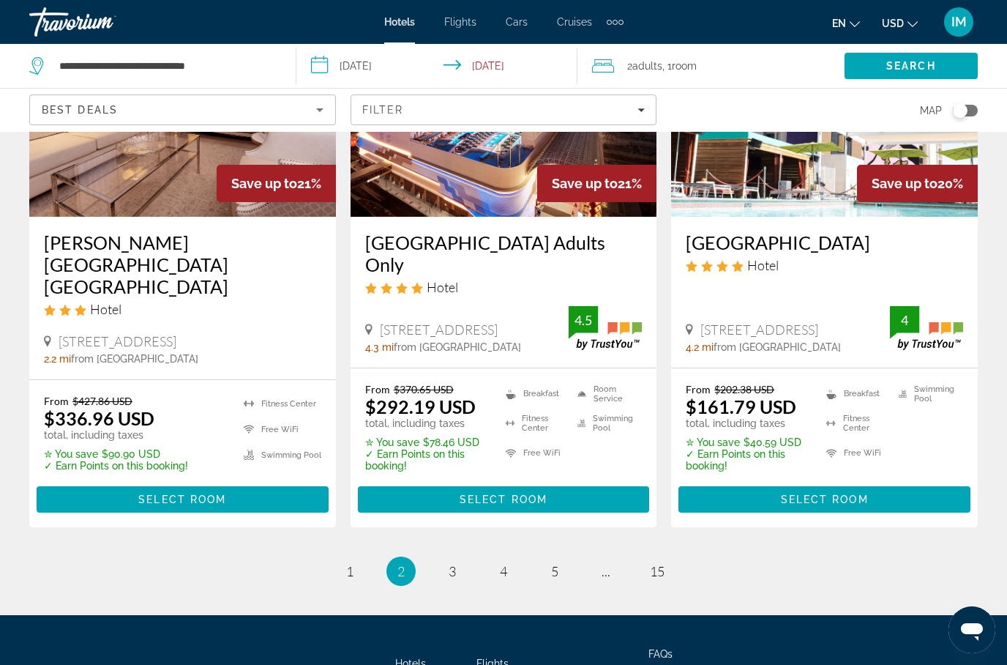
scroll to position [1926, 0]
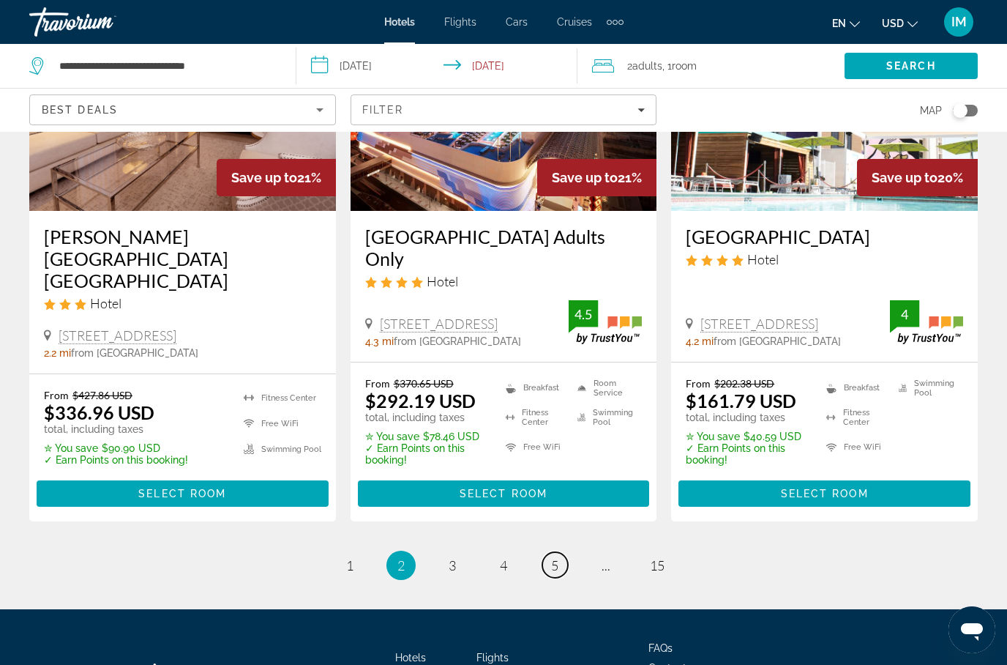
click at [556, 557] on span "5" at bounding box center [554, 565] width 7 height 16
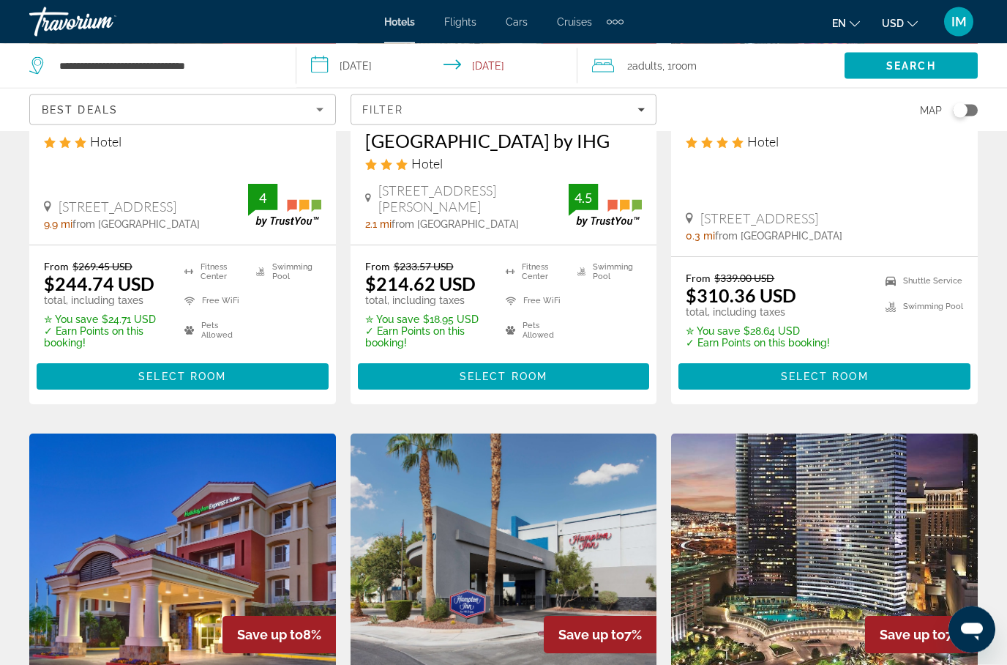
scroll to position [894, 0]
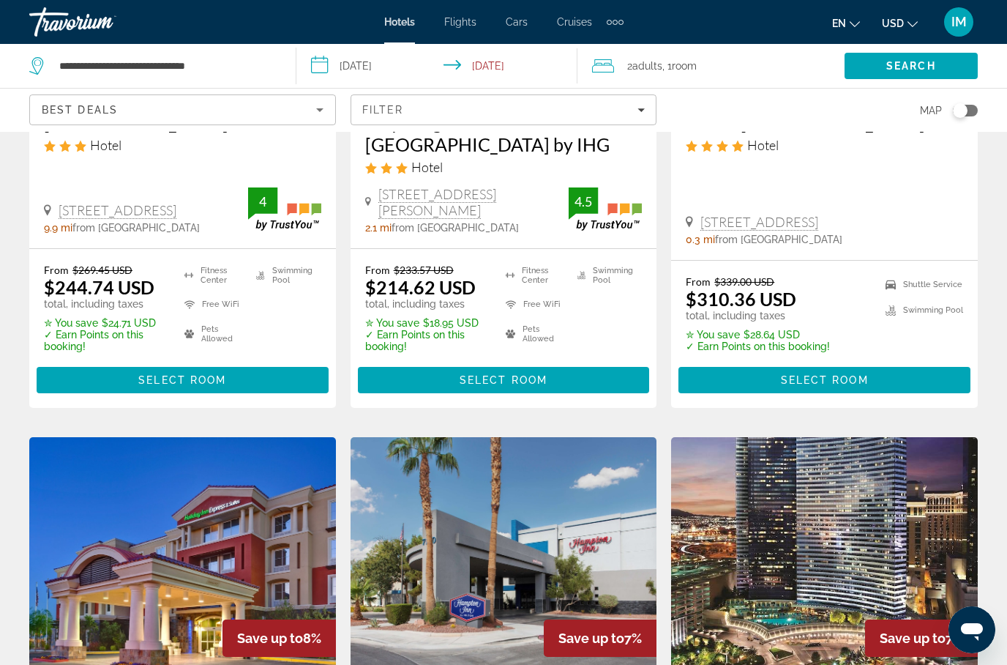
click at [329, 66] on input "**********" at bounding box center [440, 68] width 288 height 48
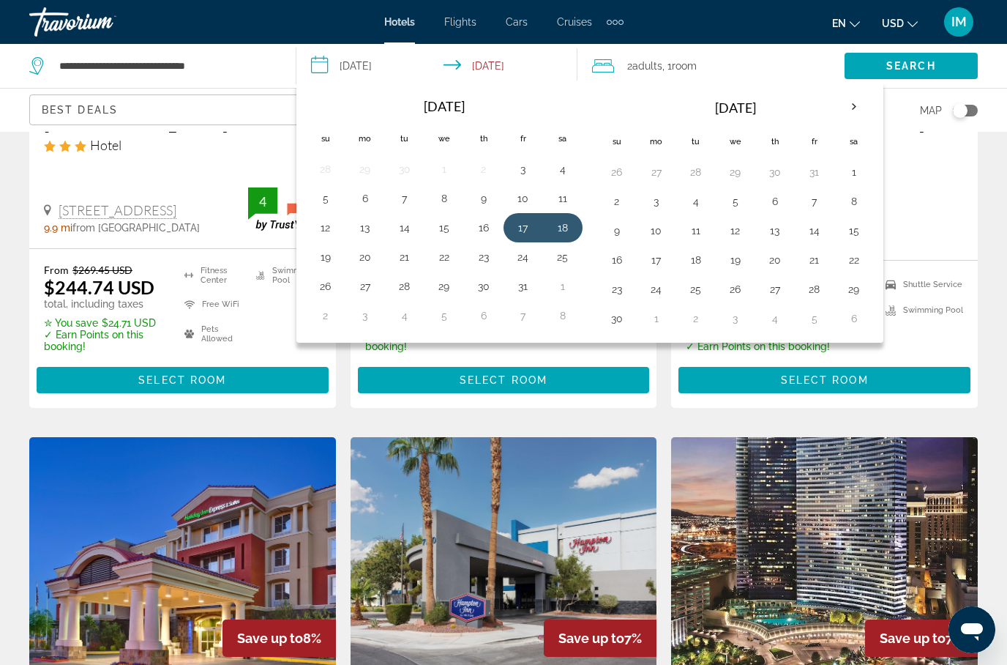
click at [777, 297] on button "27" at bounding box center [774, 289] width 23 height 20
click at [816, 288] on button "28" at bounding box center [814, 289] width 23 height 20
type input "**********"
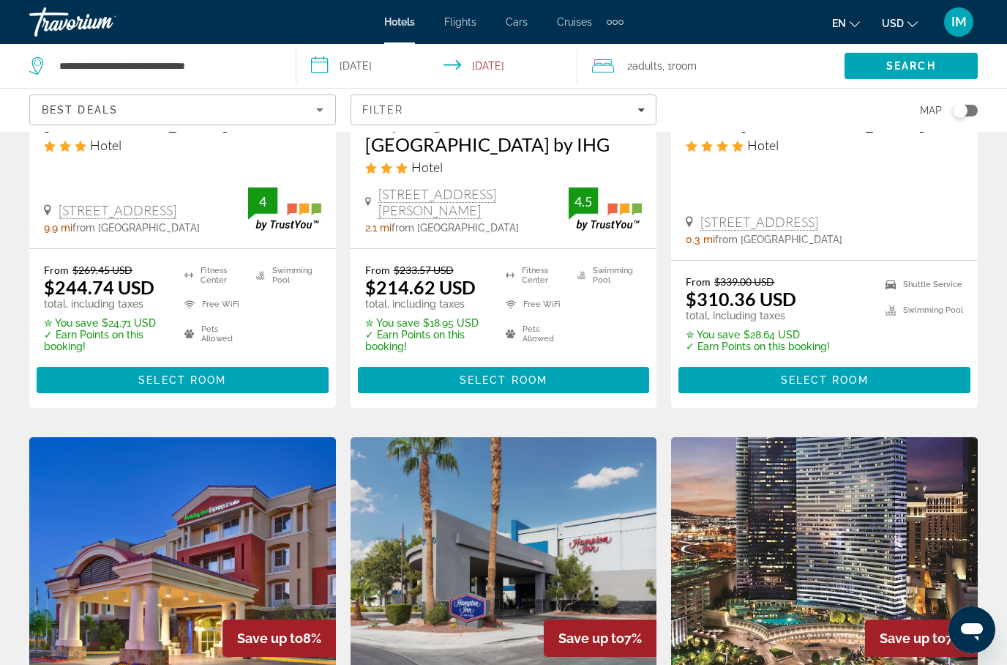
click at [906, 67] on span "Search" at bounding box center [911, 66] width 50 height 12
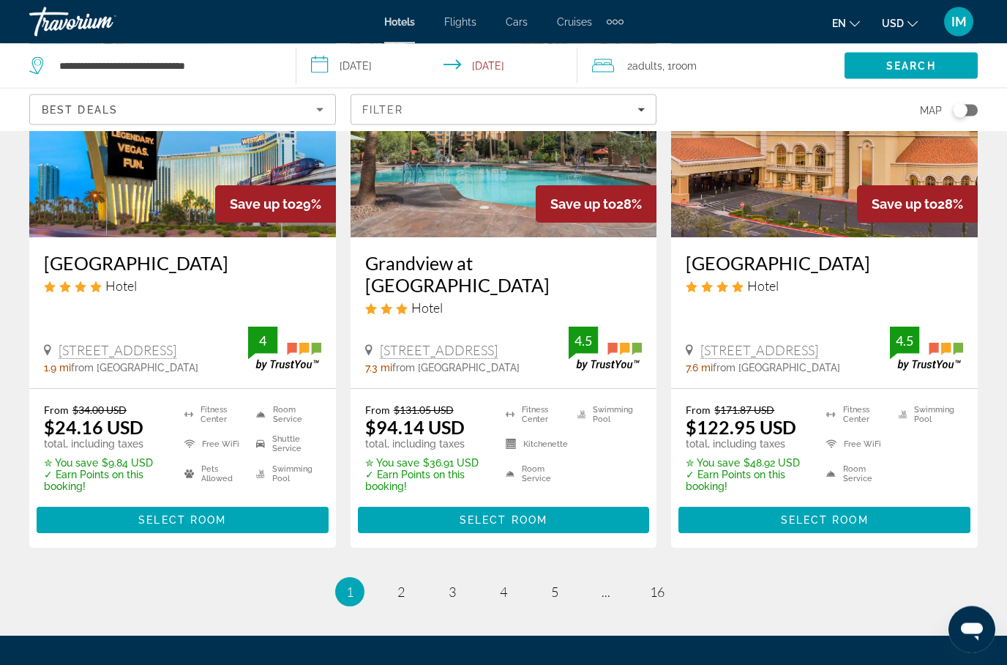
scroll to position [1979, 0]
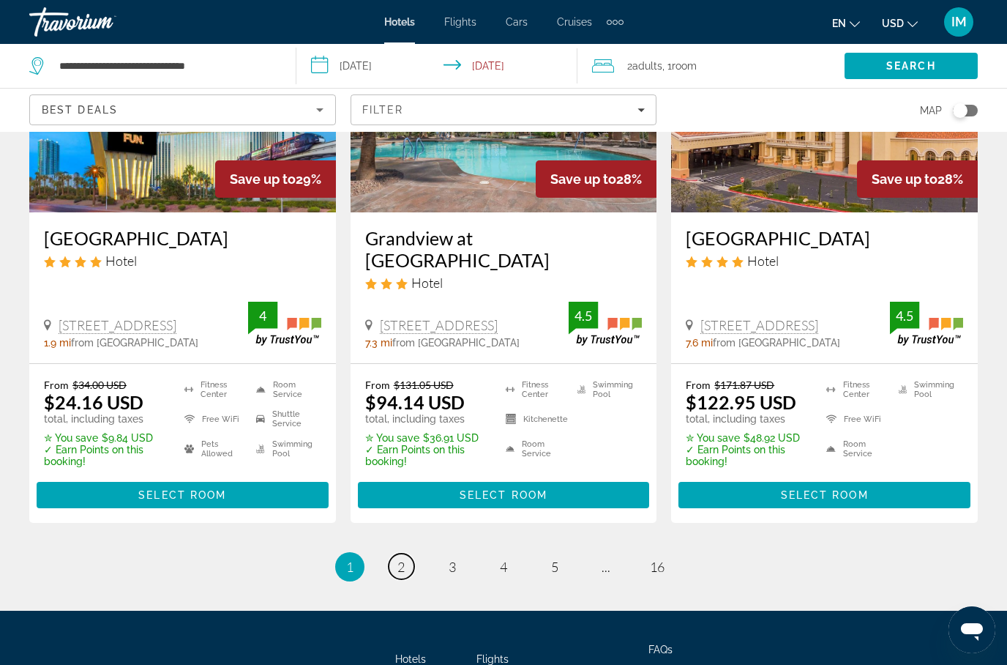
click at [407, 553] on link "page 2" at bounding box center [402, 566] width 26 height 26
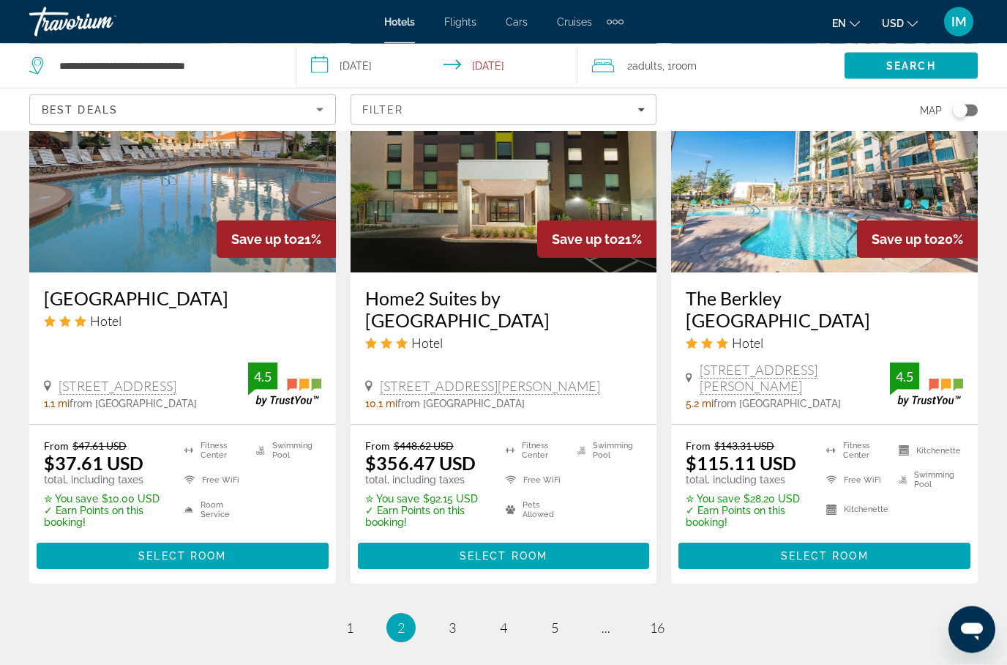
scroll to position [1944, 0]
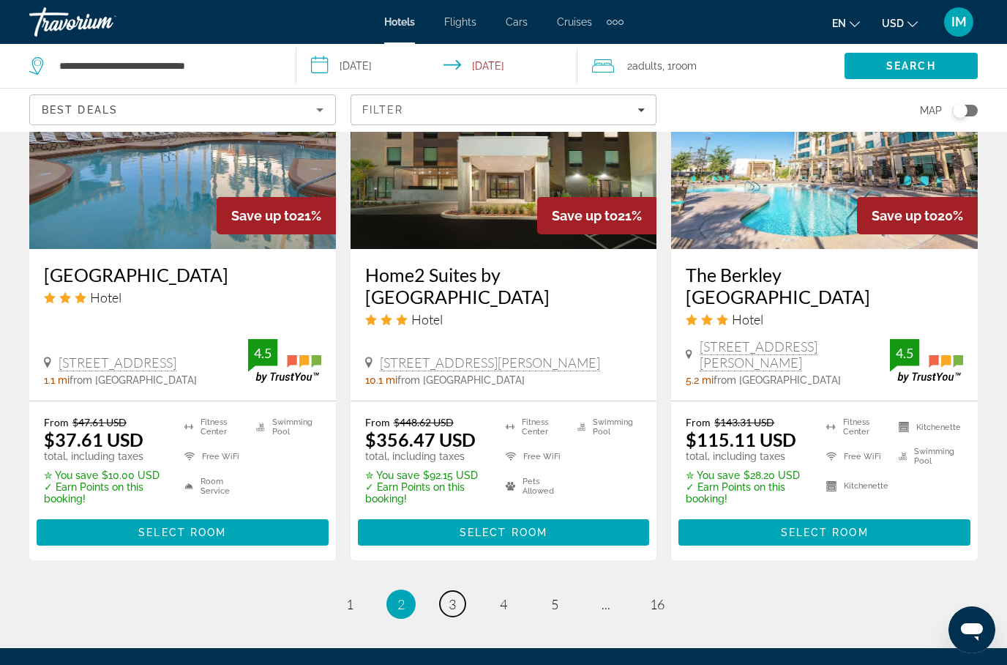
click at [458, 591] on link "page 3" at bounding box center [453, 604] width 26 height 26
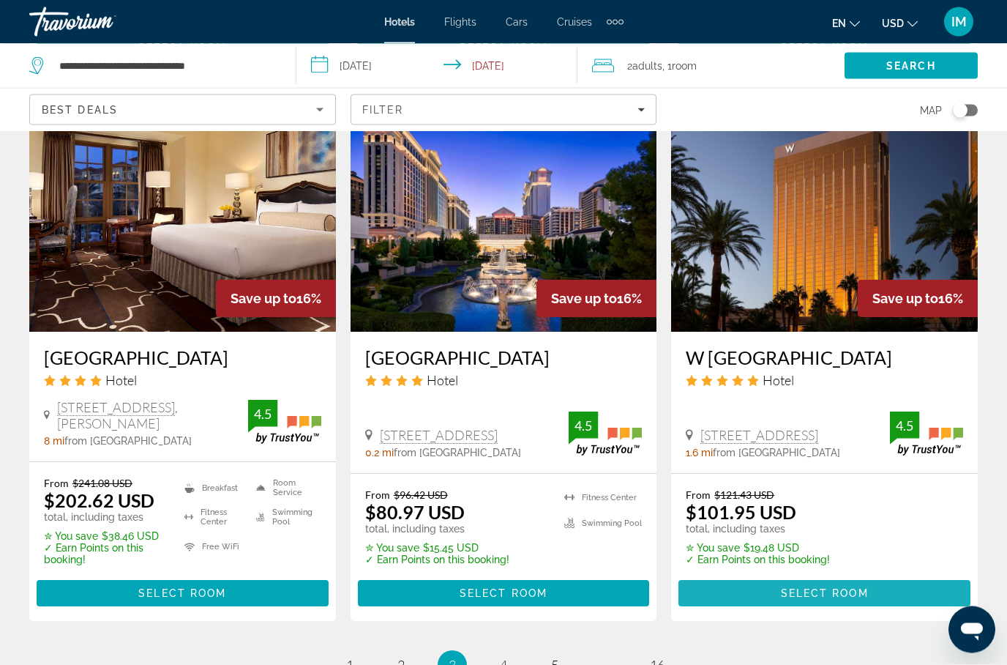
scroll to position [1950, 0]
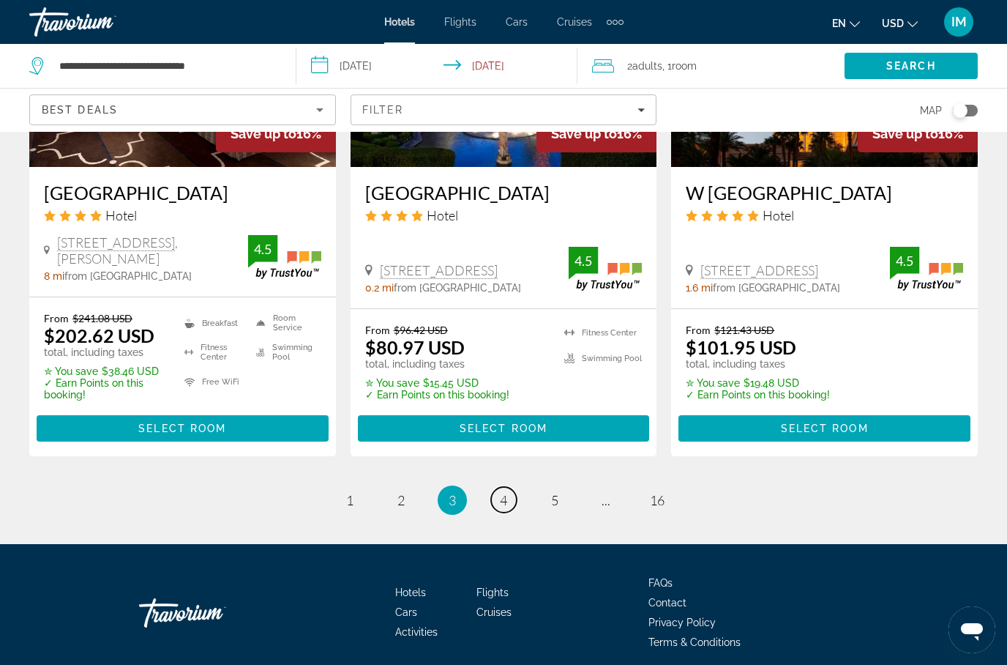
click at [509, 506] on link "page 4" at bounding box center [504, 500] width 26 height 26
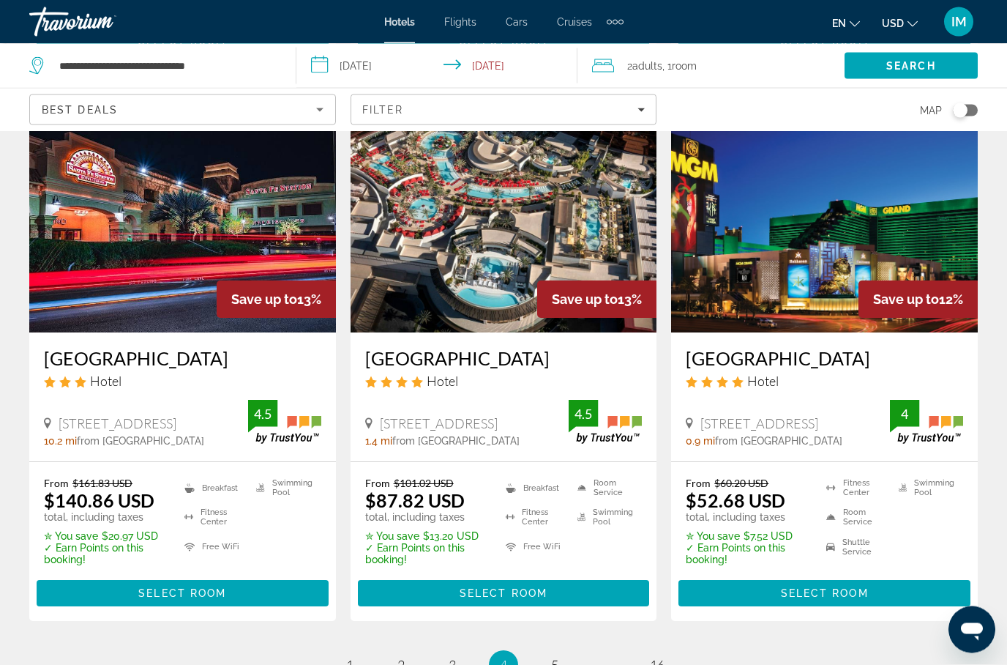
scroll to position [1807, 0]
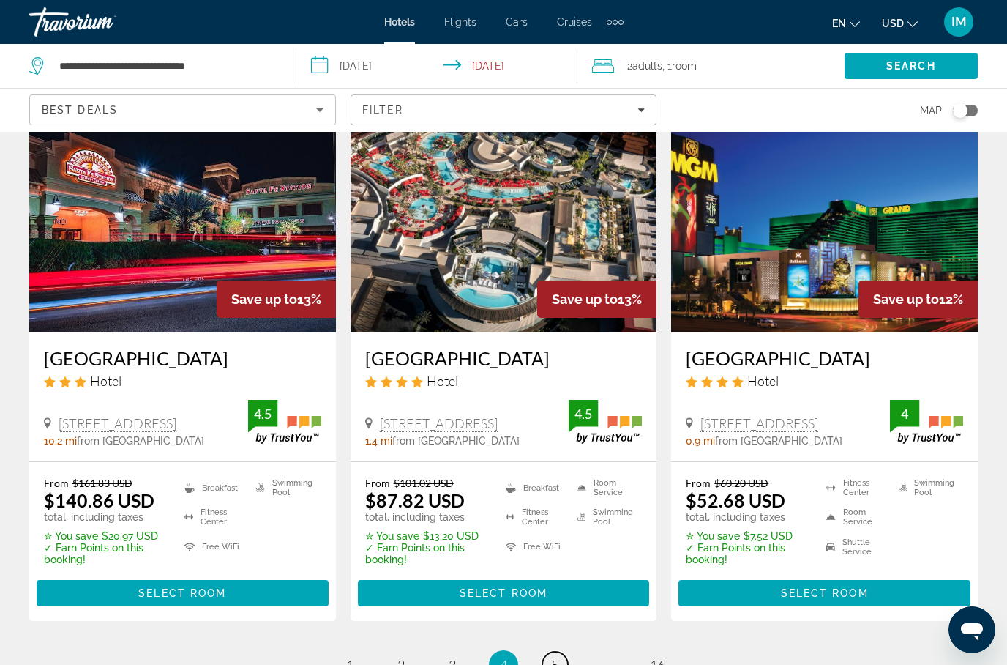
click at [556, 657] on span "5" at bounding box center [554, 665] width 7 height 16
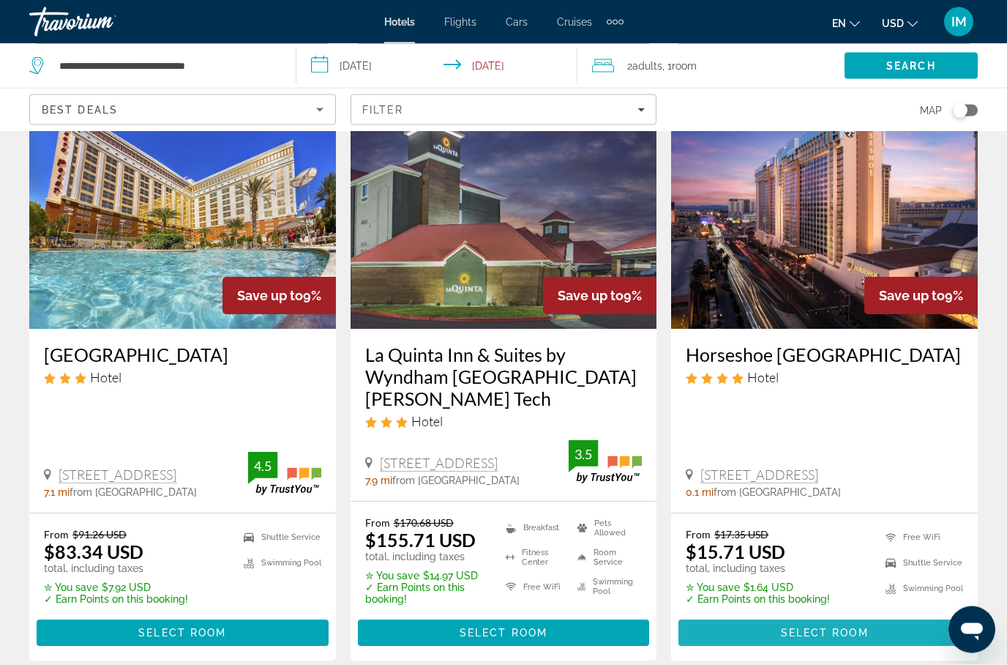
scroll to position [1978, 0]
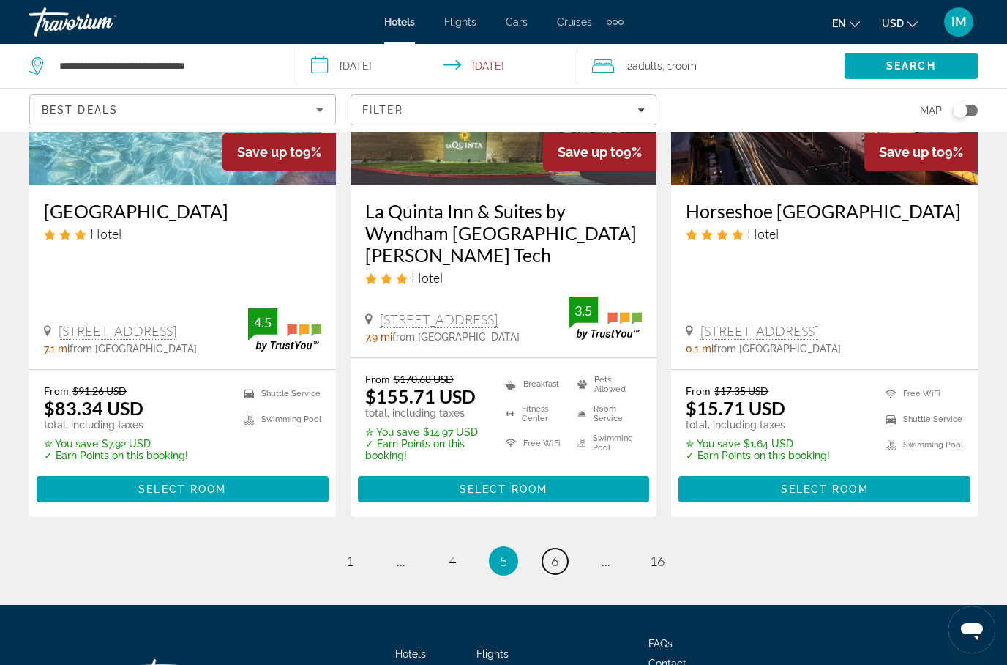
click at [551, 553] on span "6" at bounding box center [554, 561] width 7 height 16
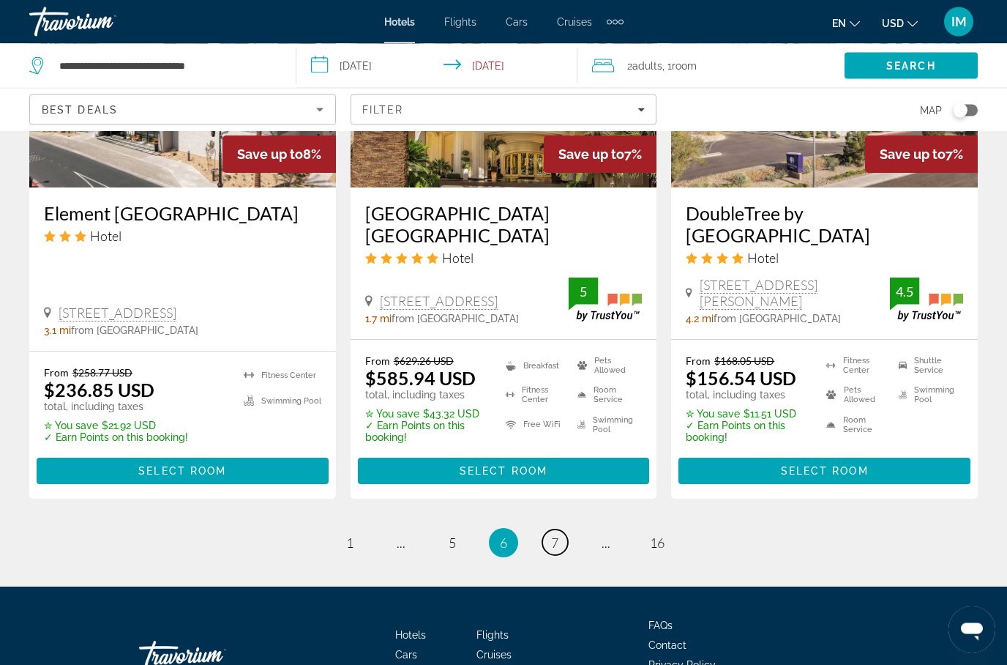
scroll to position [1994, 0]
